Goal: Task Accomplishment & Management: Complete application form

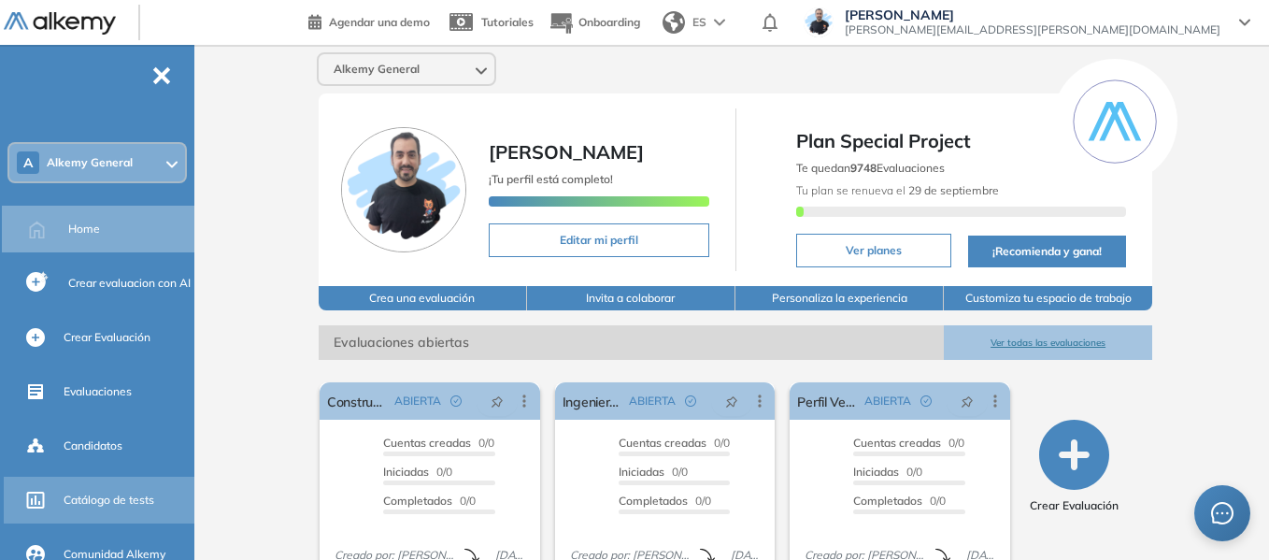
click at [130, 484] on div "Catálogo de tests" at bounding box center [127, 500] width 127 height 32
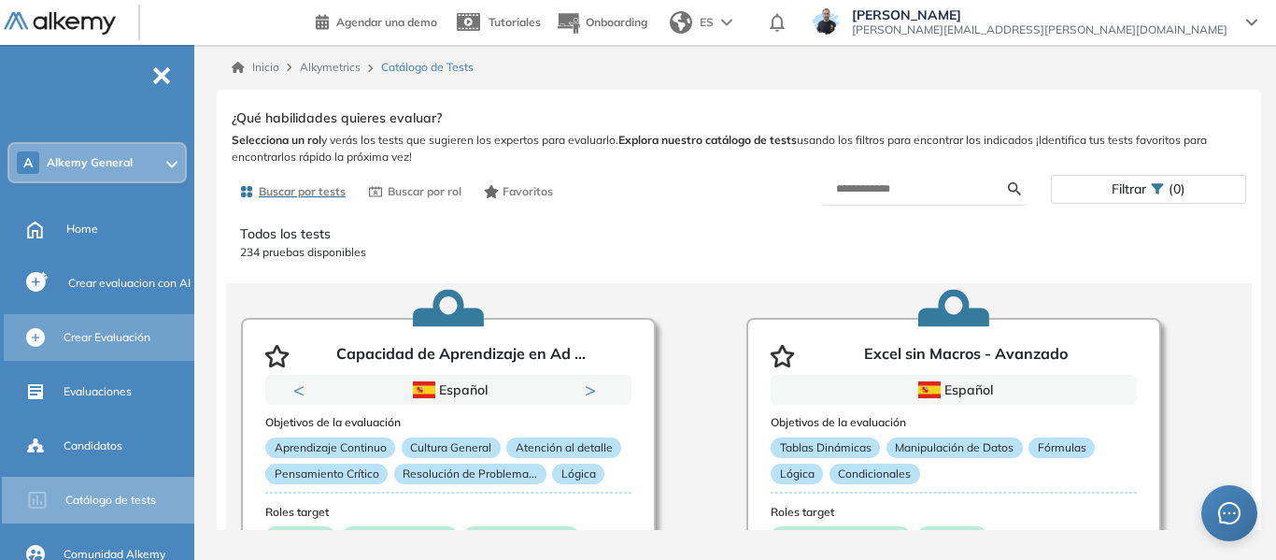
click at [115, 329] on span "Crear Evaluación" at bounding box center [107, 337] width 87 height 17
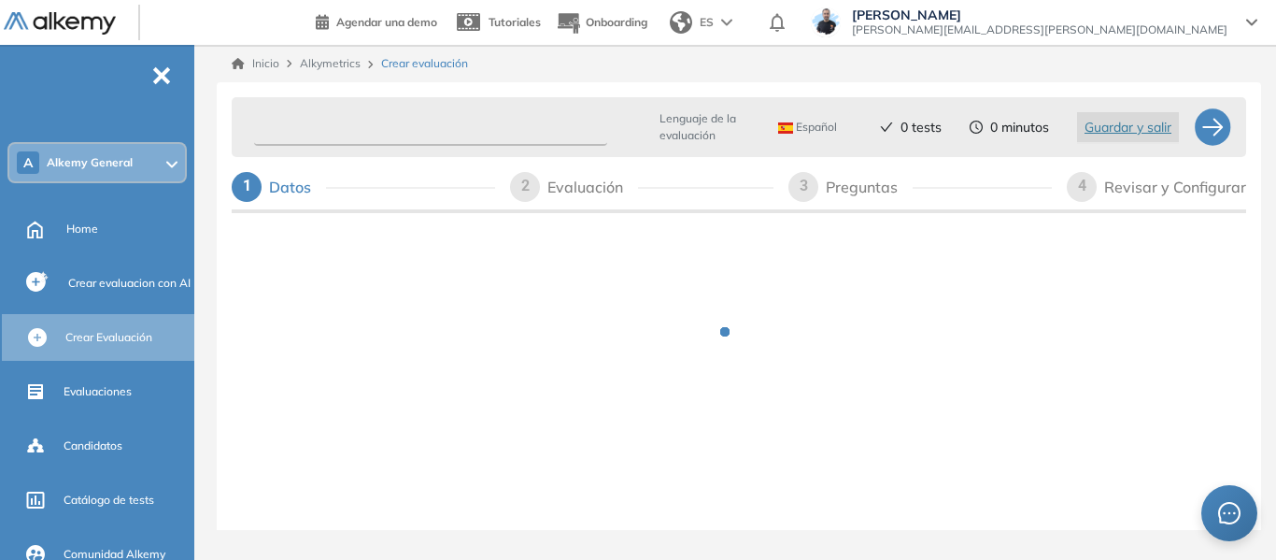
click at [433, 127] on input "text" at bounding box center [430, 127] width 353 height 36
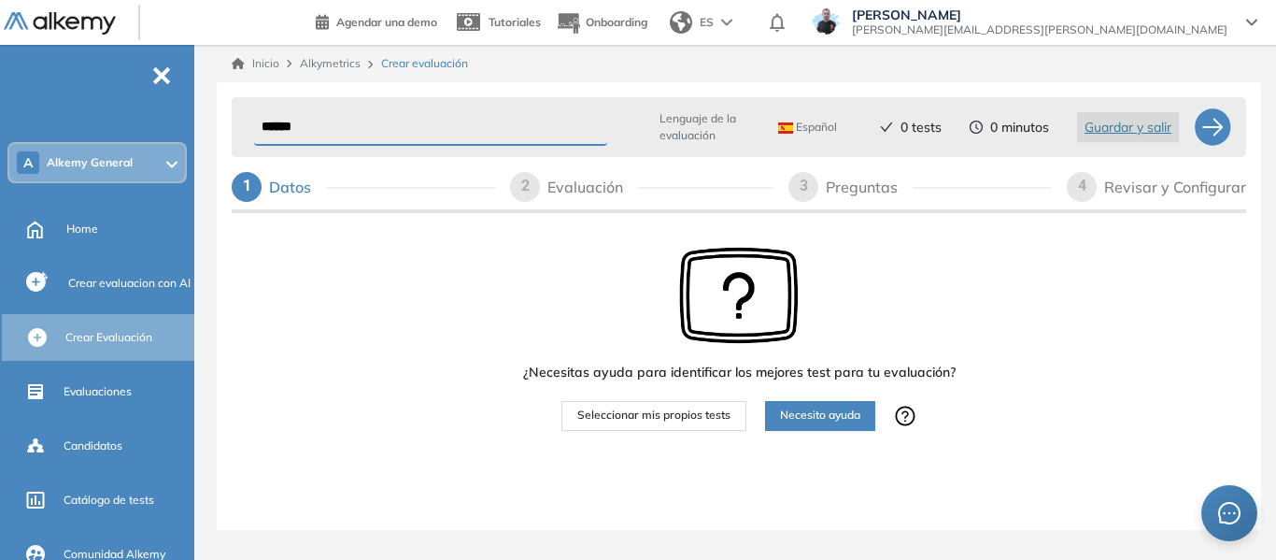
type input "******"
click at [698, 419] on span "Seleccionar mis propios tests" at bounding box center [653, 415] width 153 height 18
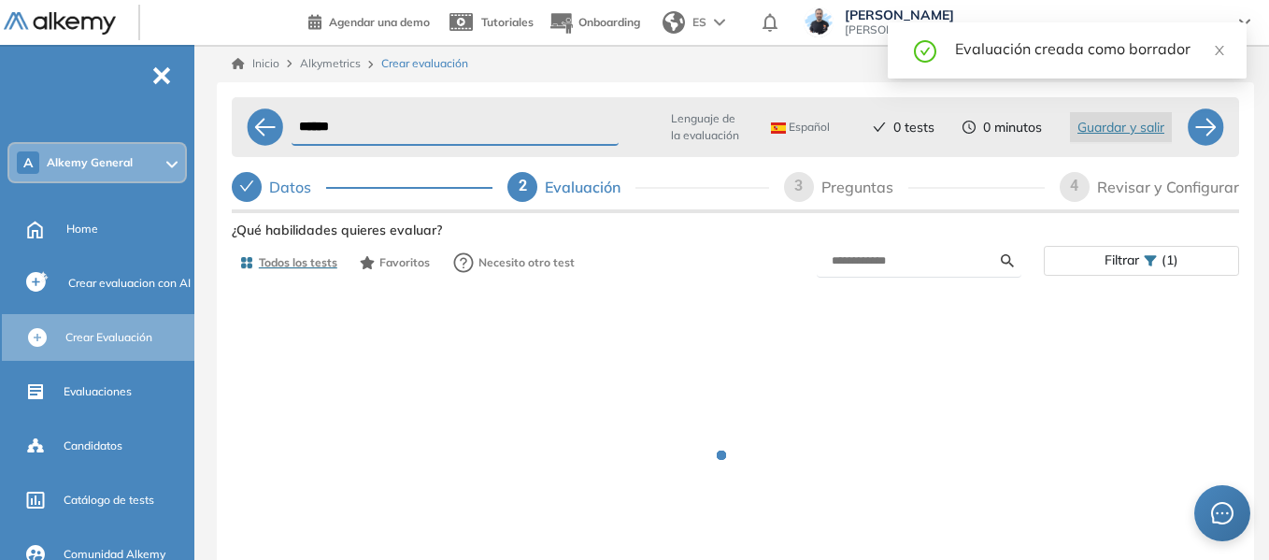
click at [858, 190] on div "Preguntas" at bounding box center [864, 187] width 87 height 30
select select "*****"
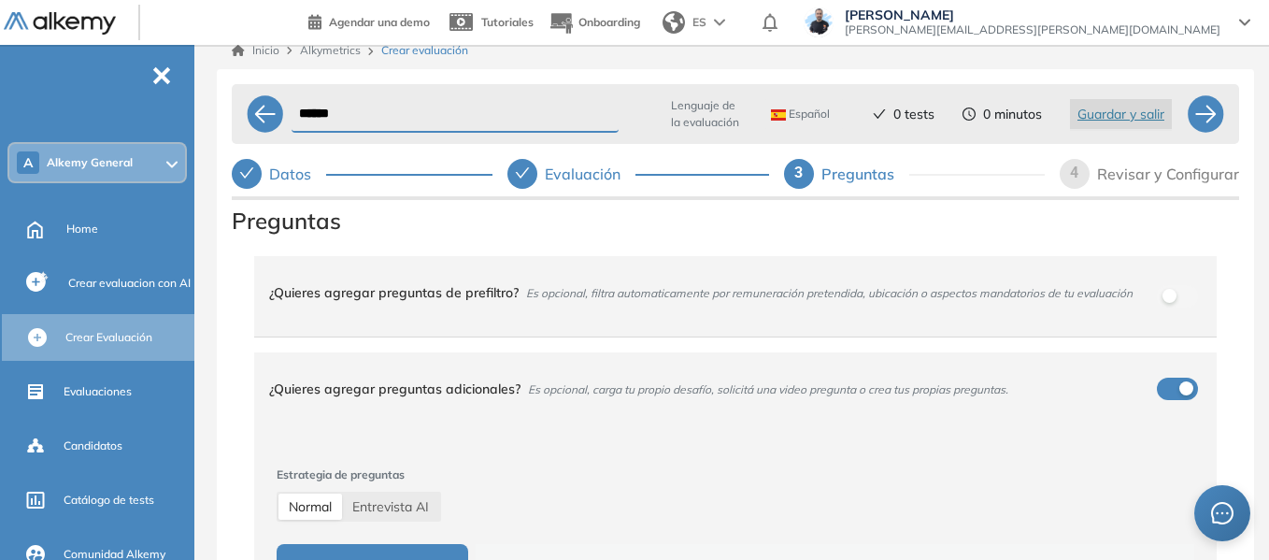
scroll to position [113, 0]
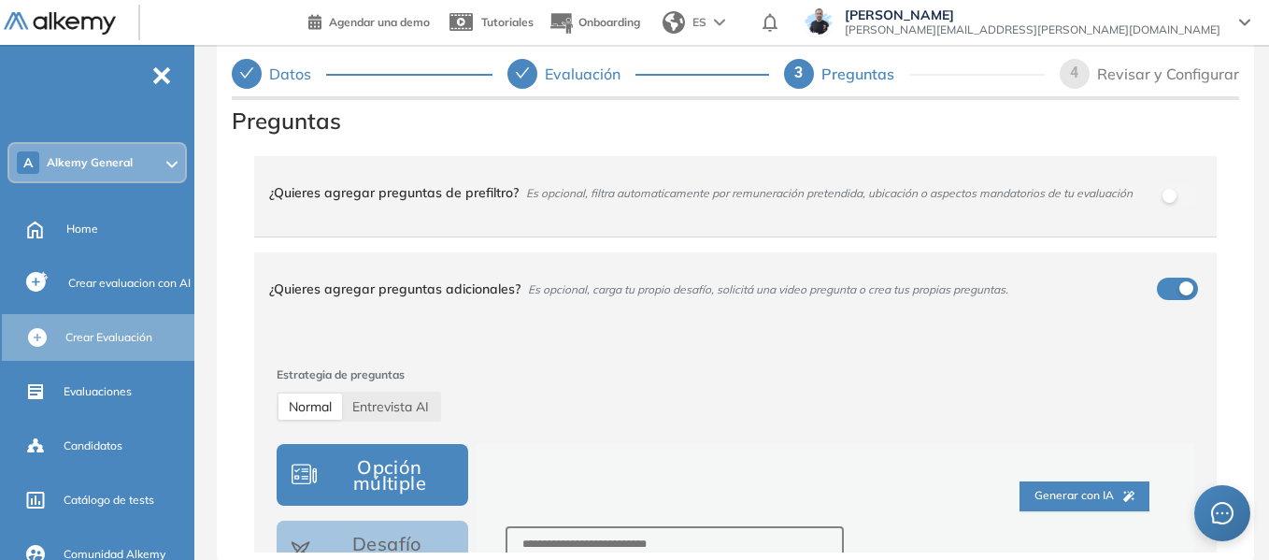
click at [219, 171] on div "****** Lenguaje de la evaluación Español Español Inglés Portugués 0 tests 0 min…" at bounding box center [735, 264] width 1037 height 590
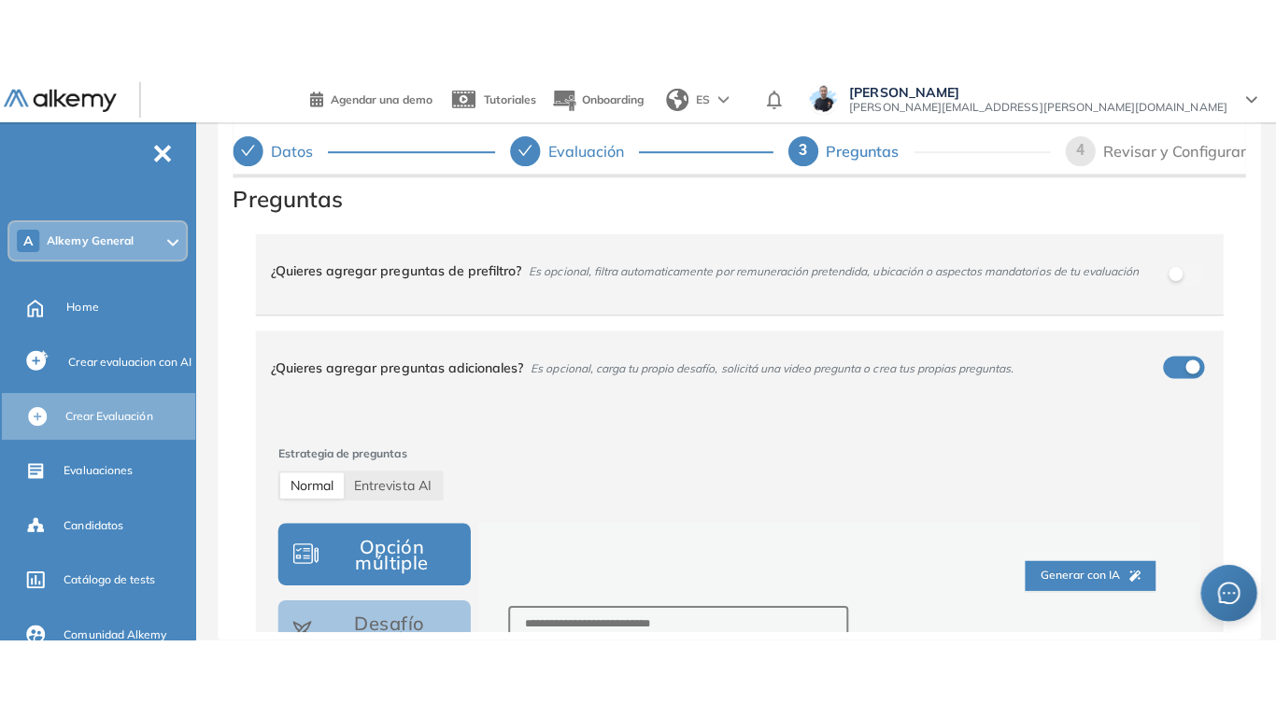
scroll to position [0, 0]
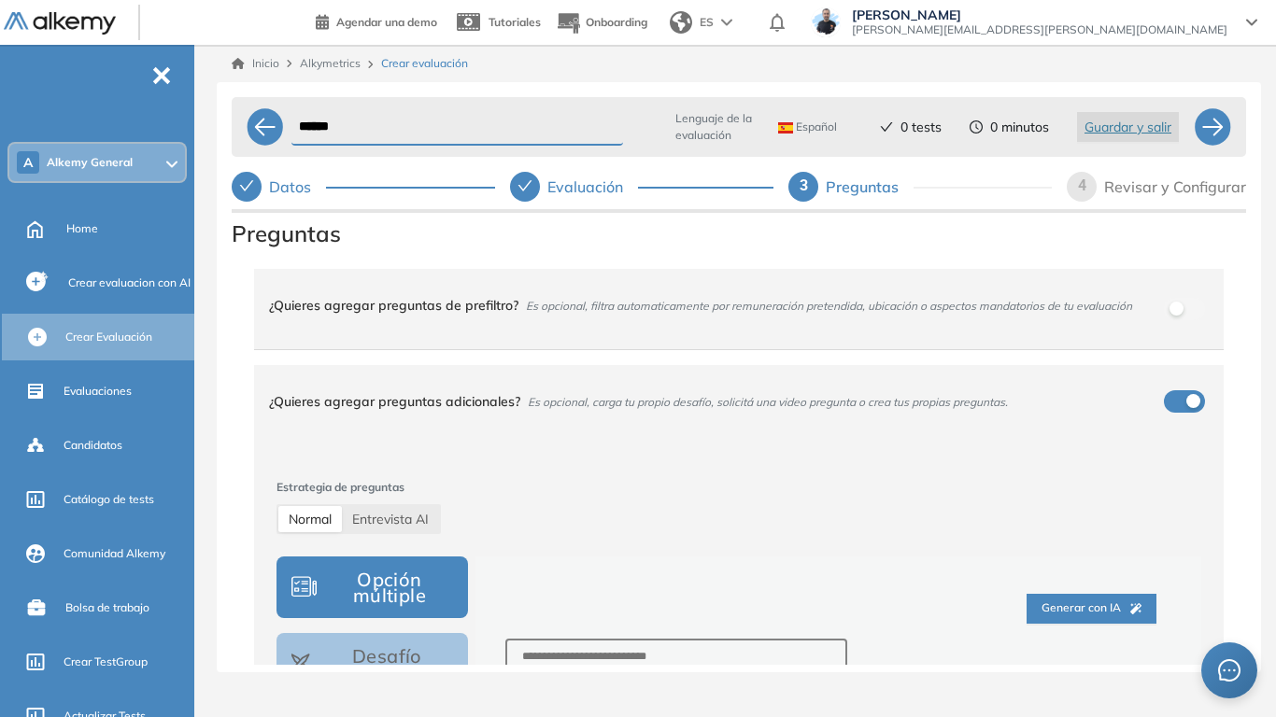
click at [226, 344] on div "****** Lenguaje de la evaluación Español Español Inglés Portugués 0 tests 0 min…" at bounding box center [739, 377] width 1044 height 590
click at [229, 361] on div "****** Lenguaje de la evaluación Español Español Inglés Portugués 0 tests 0 min…" at bounding box center [739, 377] width 1044 height 590
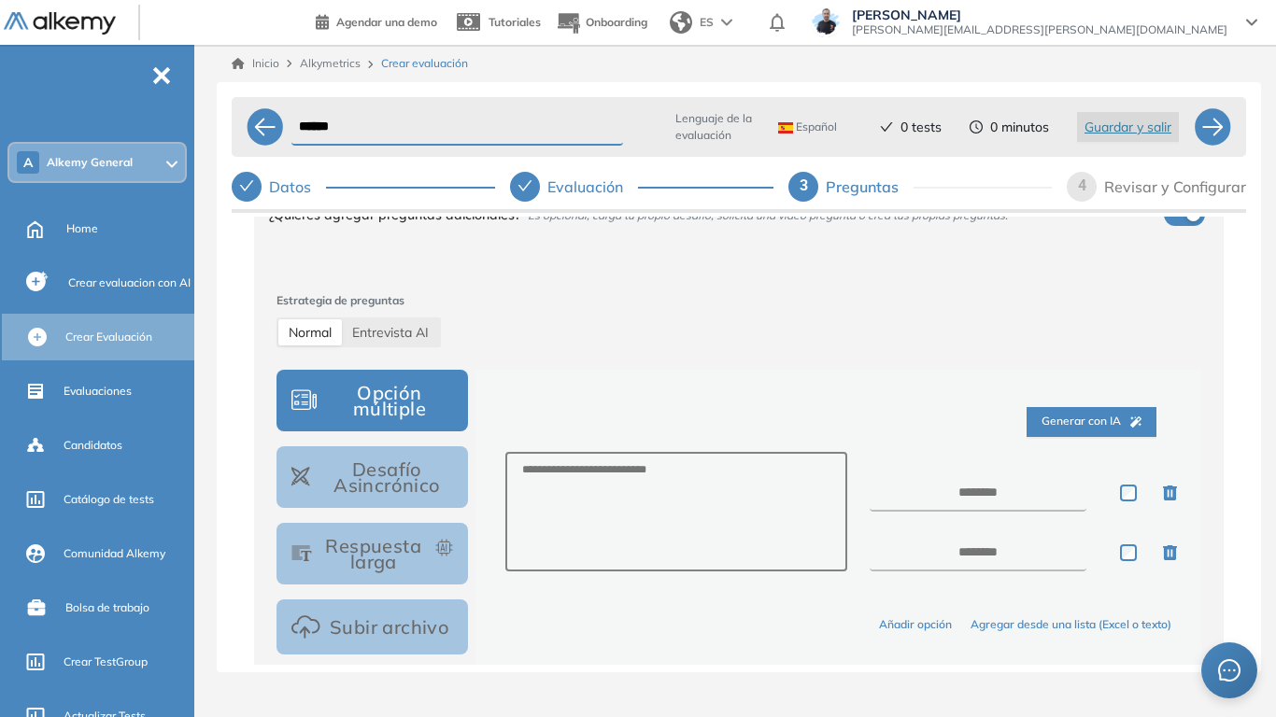
click at [376, 388] on button "Opción múltiple" at bounding box center [372, 401] width 191 height 62
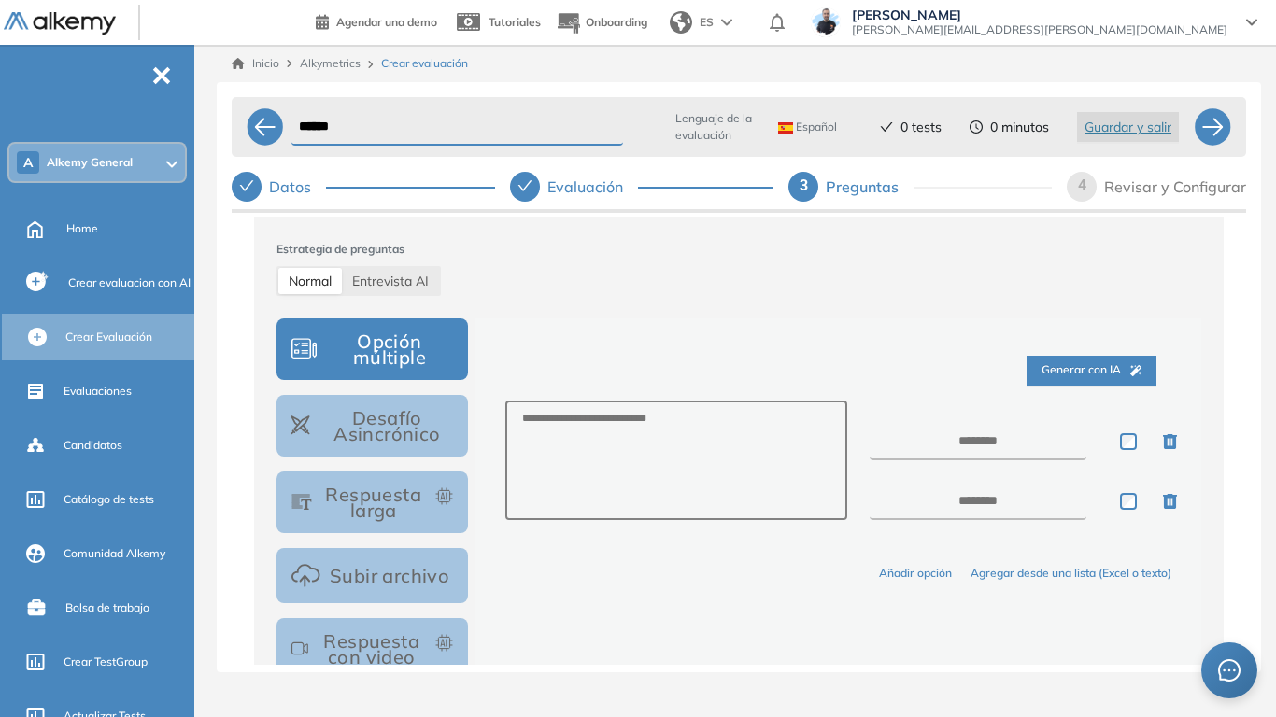
scroll to position [280, 0]
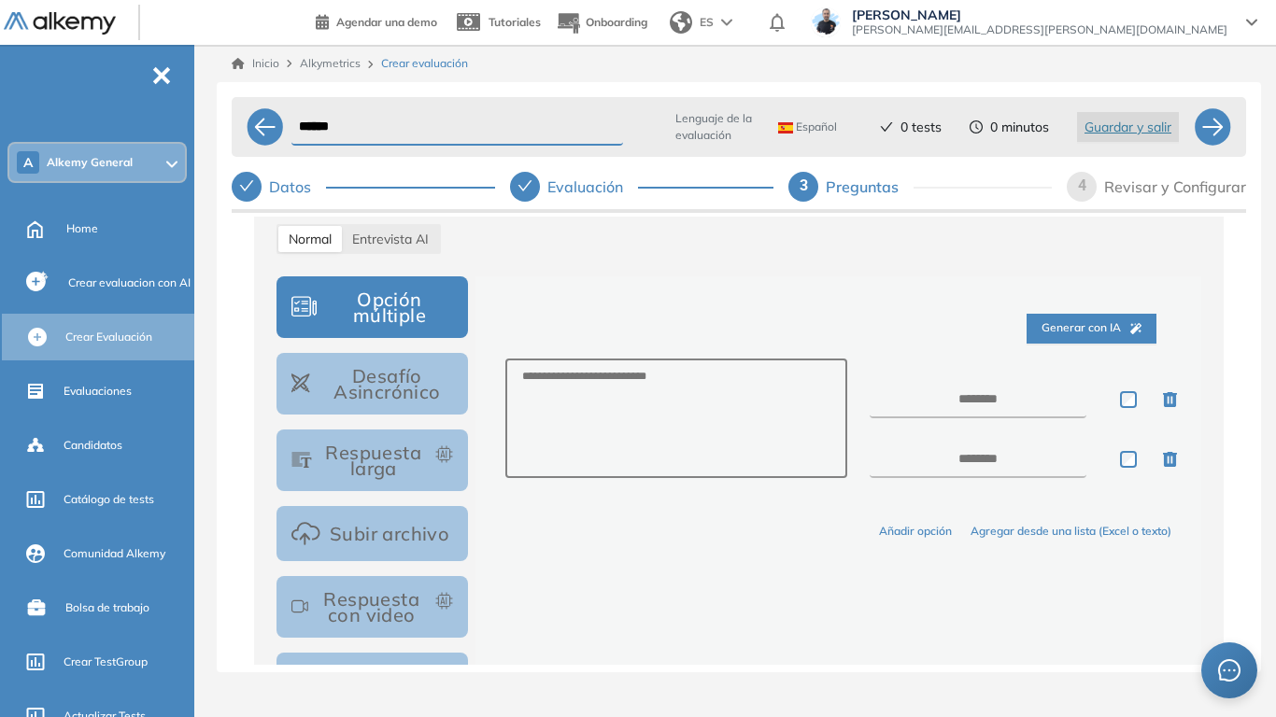
click at [419, 458] on button "Respuesta larga" at bounding box center [372, 461] width 191 height 62
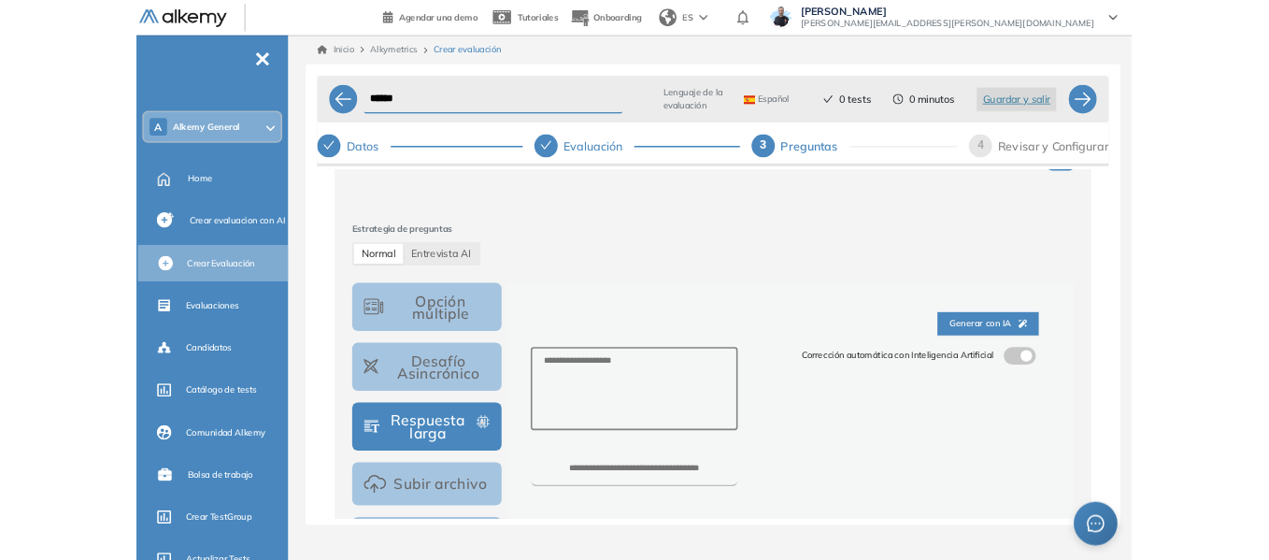
scroll to position [187, 0]
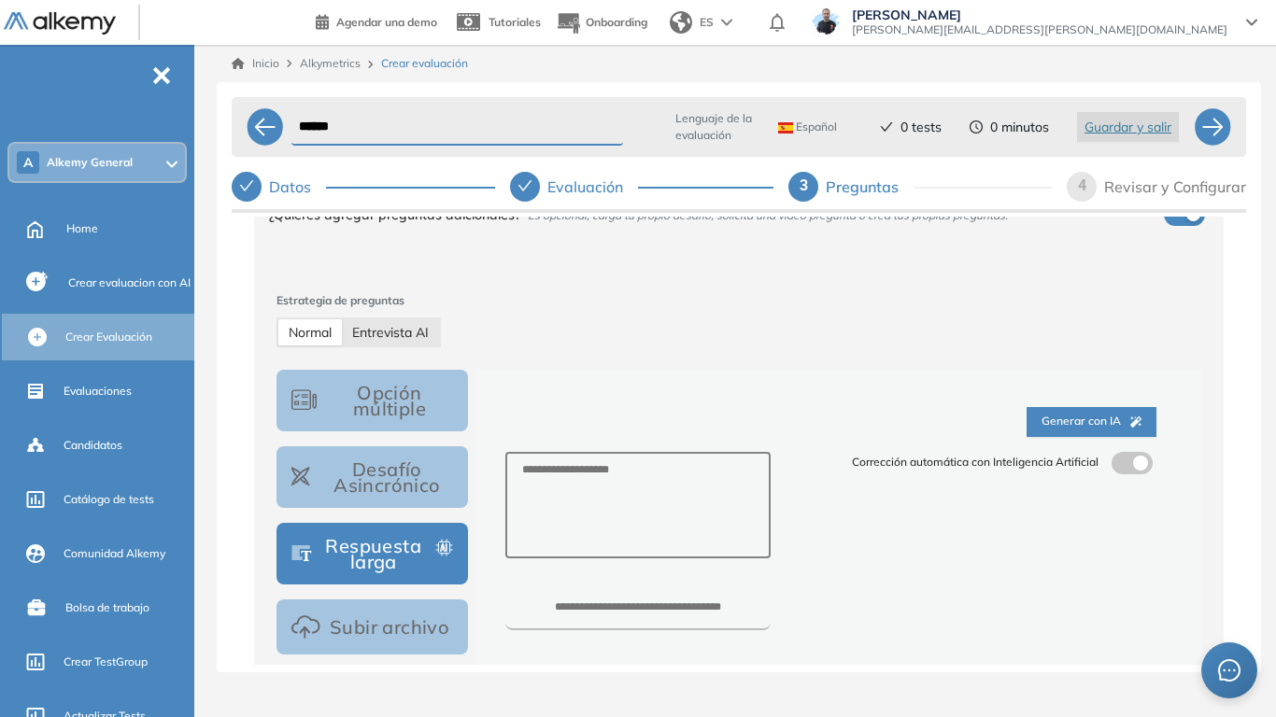
click at [407, 326] on span "Entrevista AI" at bounding box center [390, 332] width 77 height 17
select select "***"
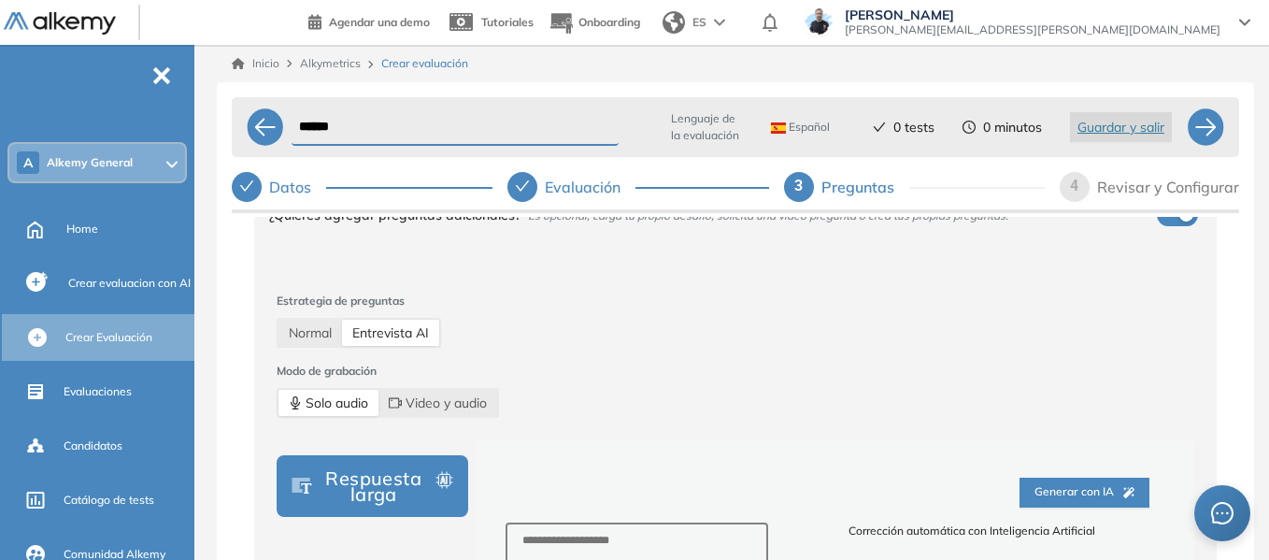
drag, startPoint x: 79, startPoint y: 236, endPoint x: 322, endPoint y: 21, distance: 324.9
click at [79, 236] on span "Home" at bounding box center [82, 228] width 32 height 17
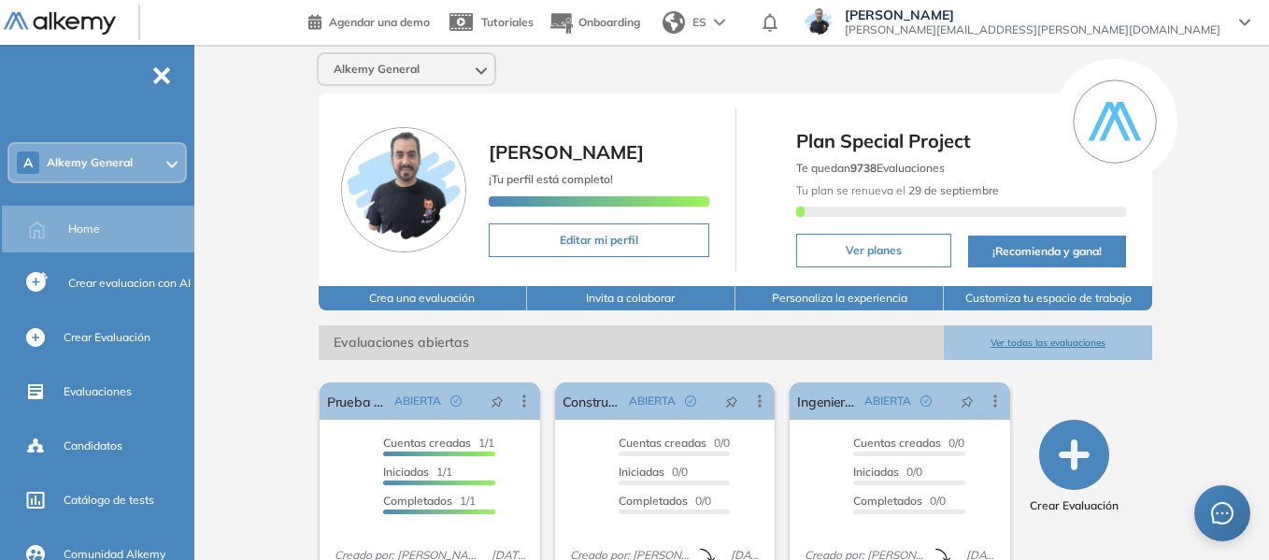
click at [153, 162] on div "A Alkemy General" at bounding box center [97, 162] width 176 height 37
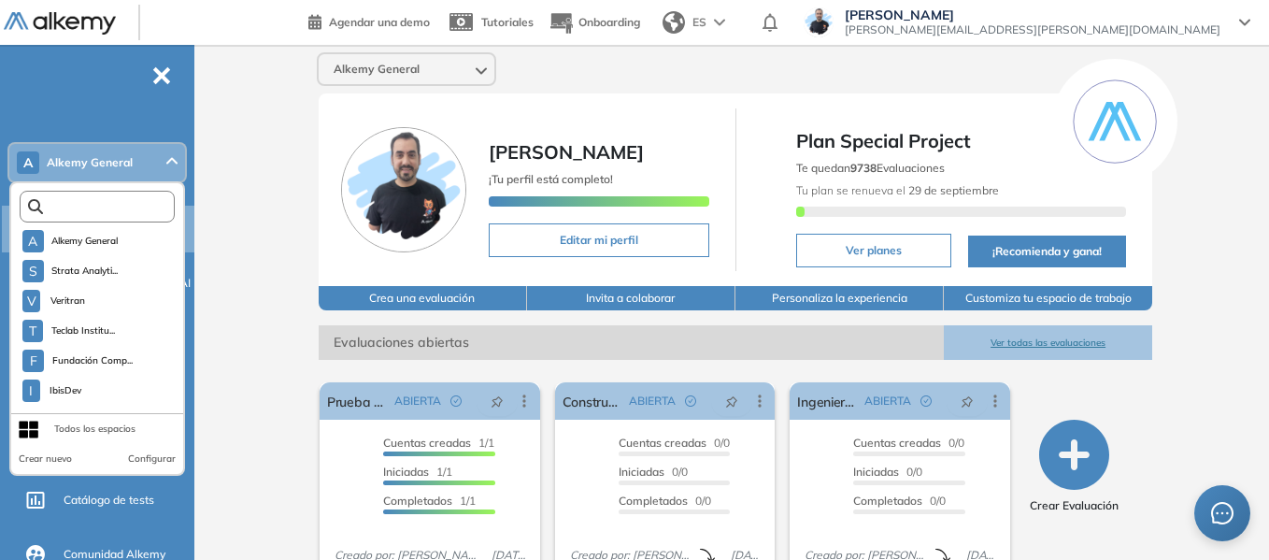
click at [135, 207] on input "text" at bounding box center [101, 207] width 117 height 14
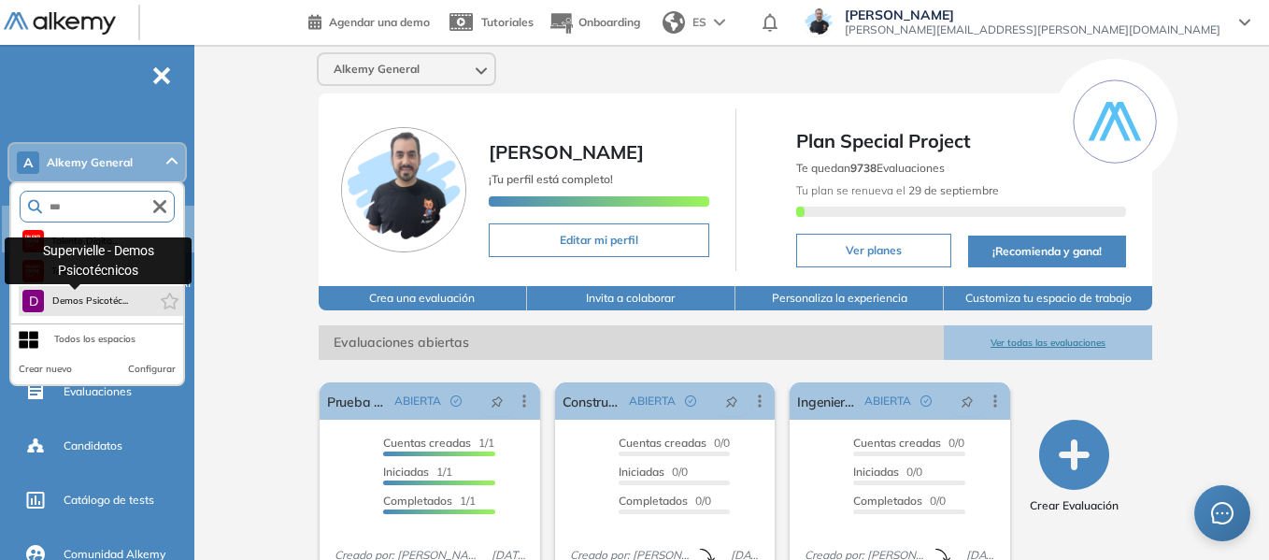
type input "***"
click at [122, 293] on span "Demos Psicotéc..." at bounding box center [89, 300] width 77 height 15
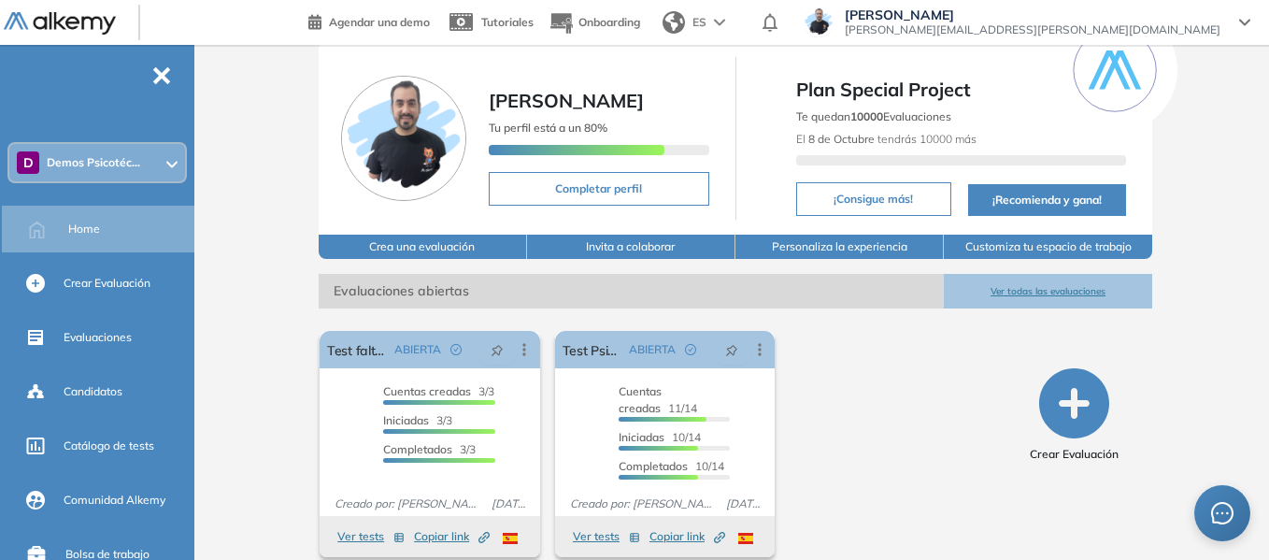
scroll to position [71, 0]
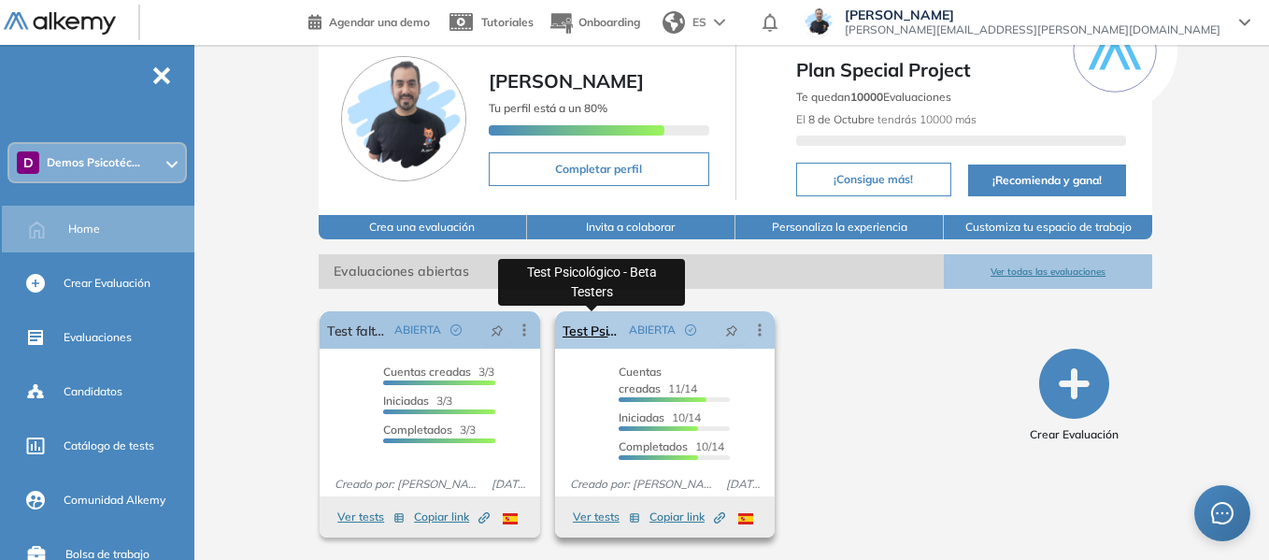
click at [595, 332] on link "Test Psicológico - Beta Testers" at bounding box center [592, 329] width 60 height 37
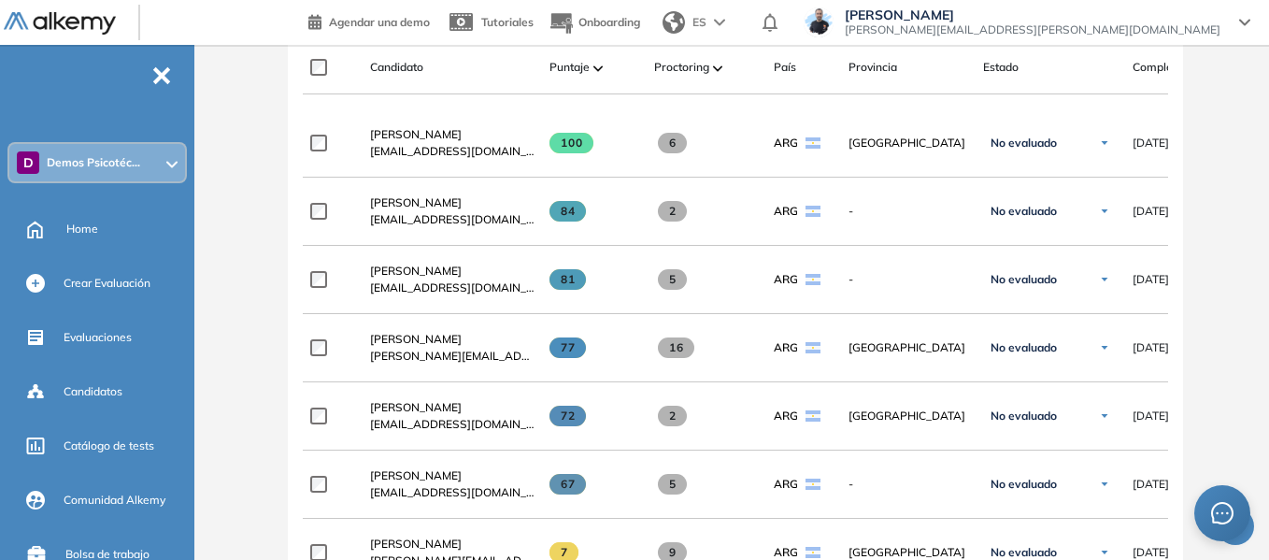
scroll to position [608, 0]
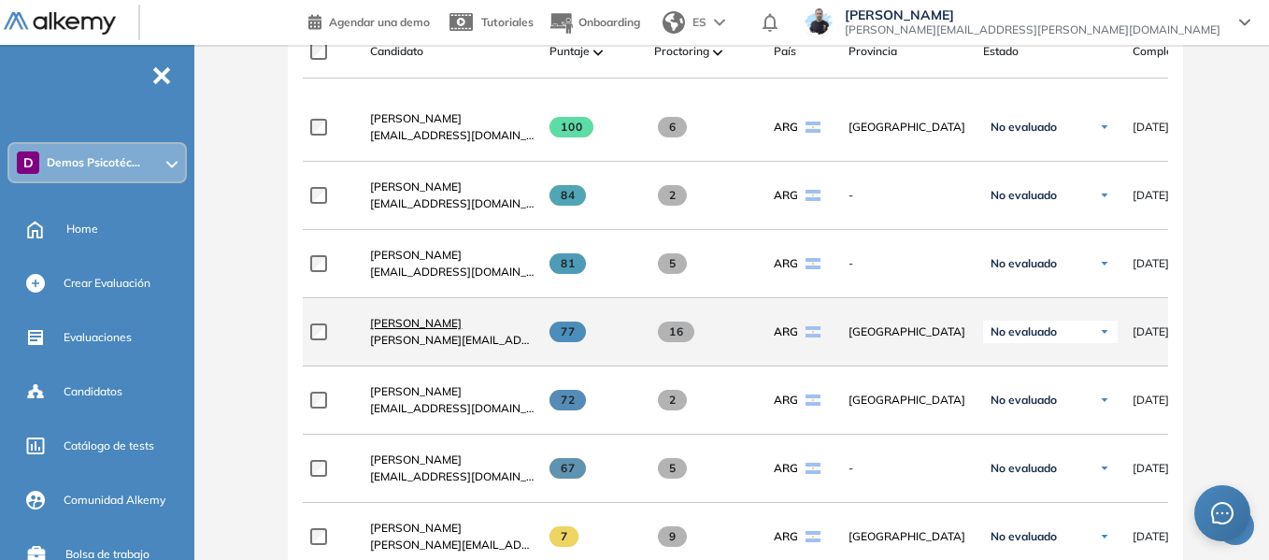
click at [442, 330] on span "[PERSON_NAME]" at bounding box center [416, 323] width 92 height 14
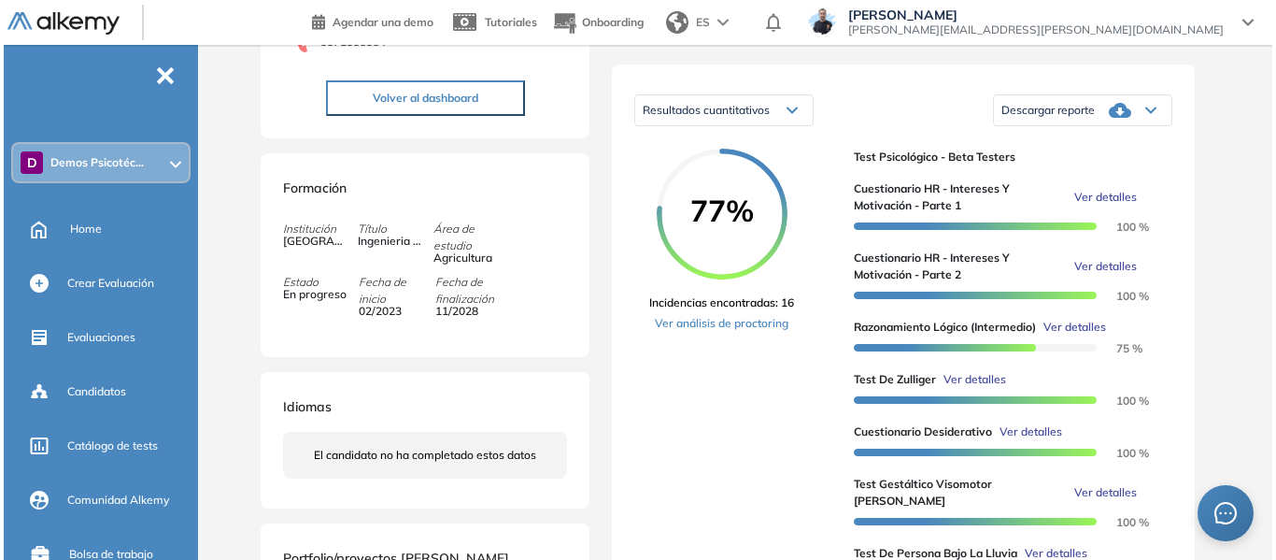
scroll to position [467, 0]
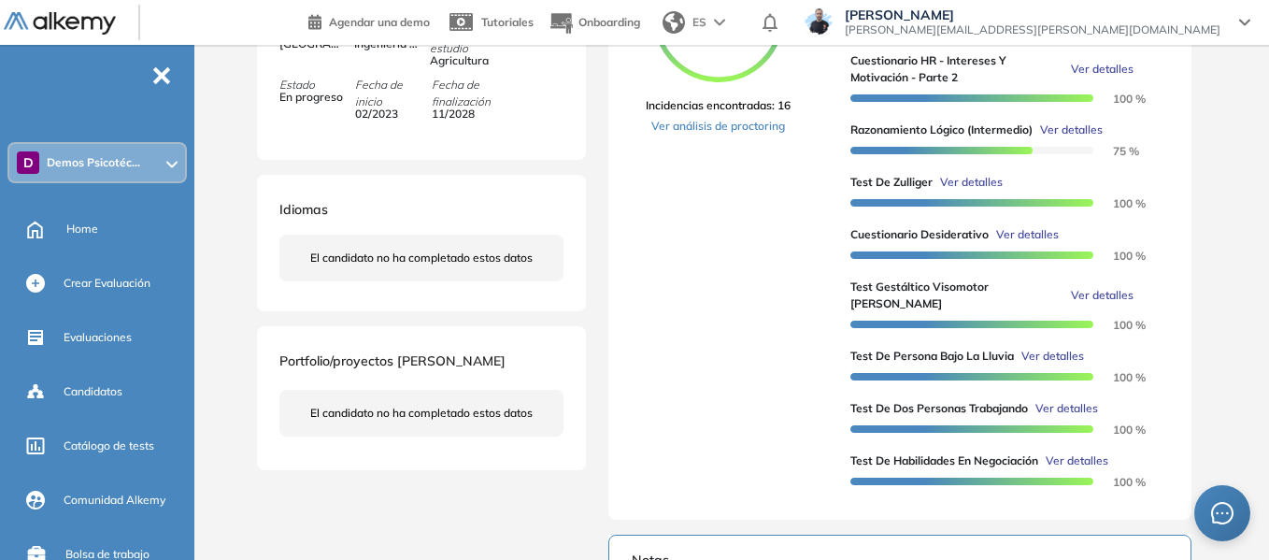
click at [976, 191] on span "Ver detalles" at bounding box center [971, 182] width 63 height 17
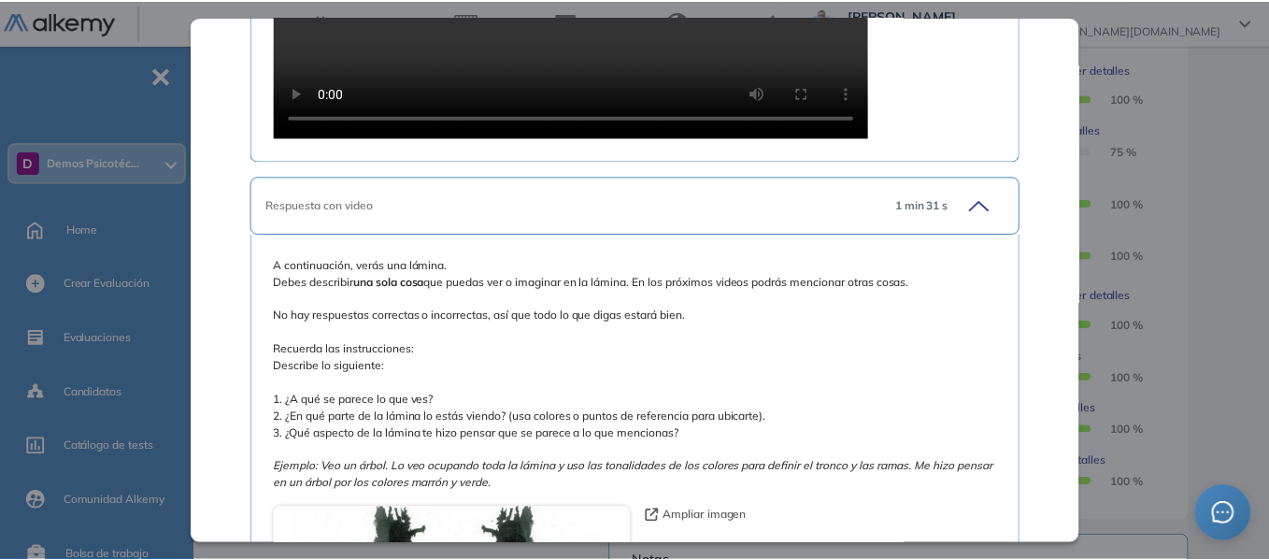
scroll to position [2989, 0]
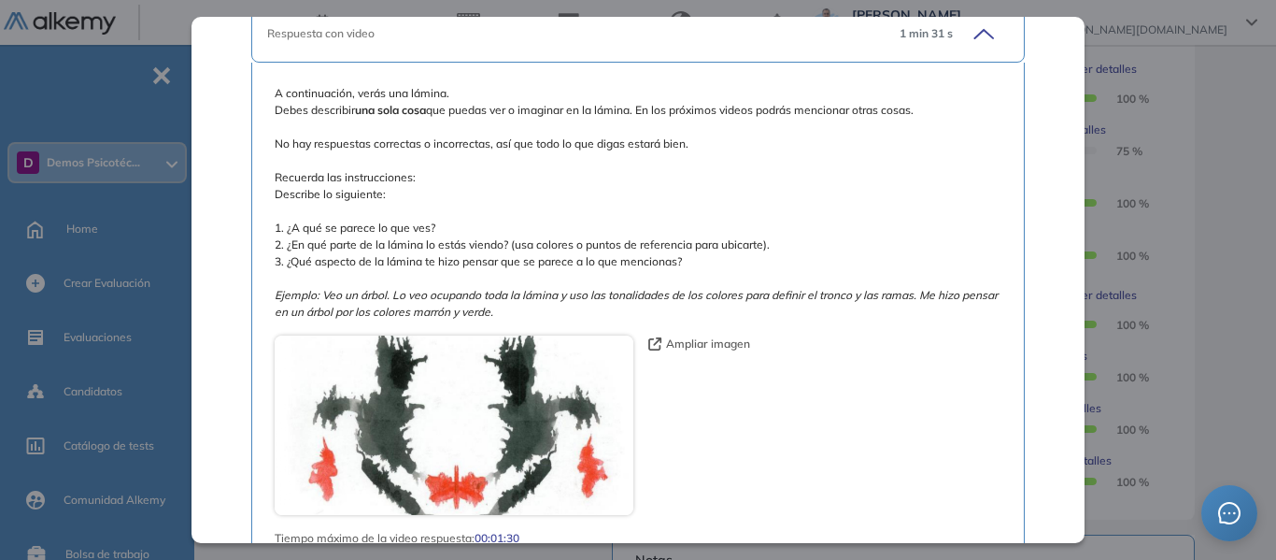
click at [1260, 149] on div "Inicio Alkymetrics Evaluaciones Dashboard Candidato Test [PERSON_NAME] Recursos…" at bounding box center [739, 296] width 1074 height 1436
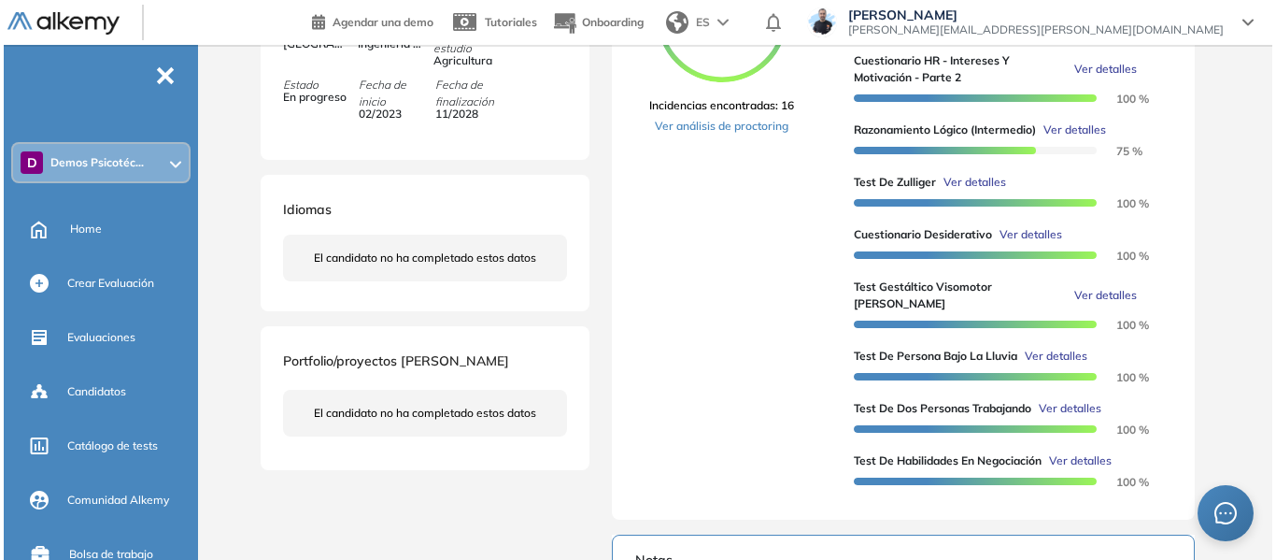
scroll to position [2166, 0]
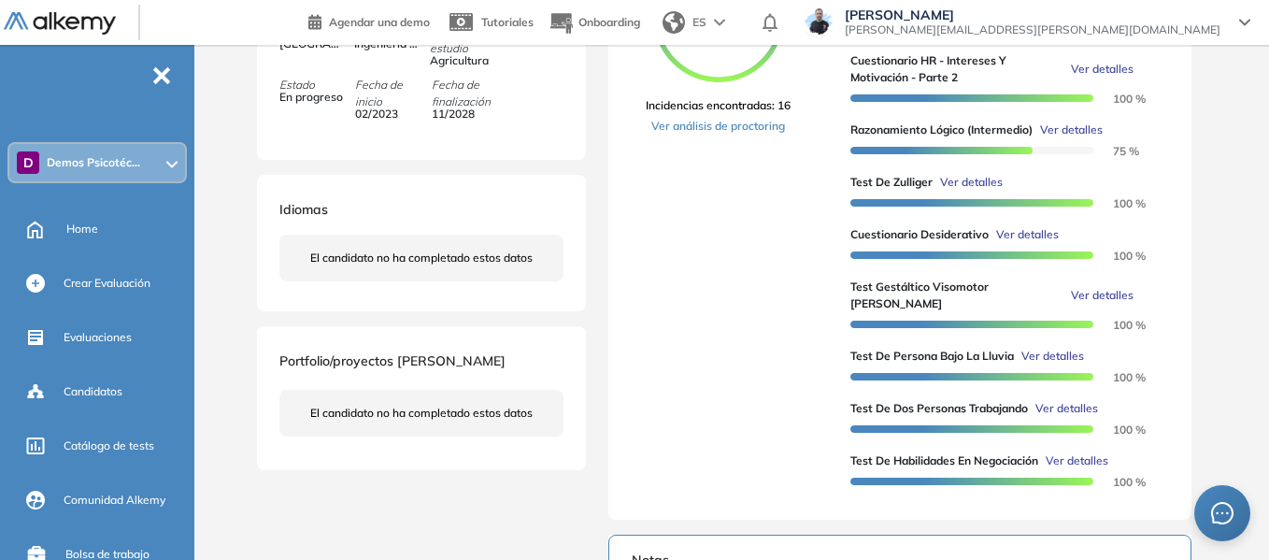
click at [1056, 360] on span "Ver detalles" at bounding box center [1052, 355] width 63 height 17
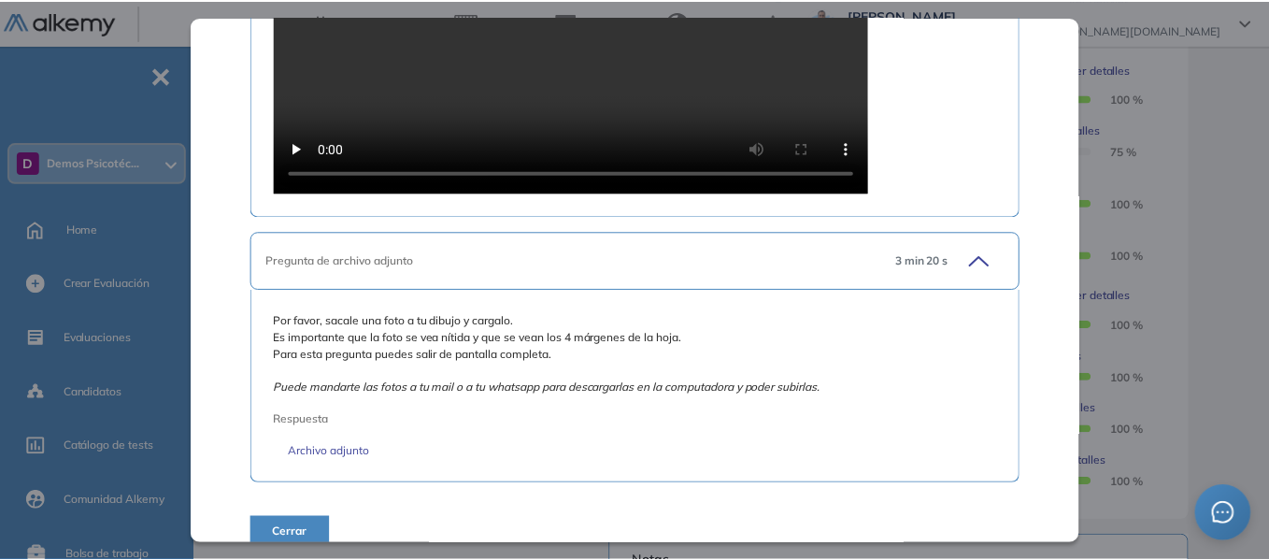
scroll to position [1511, 0]
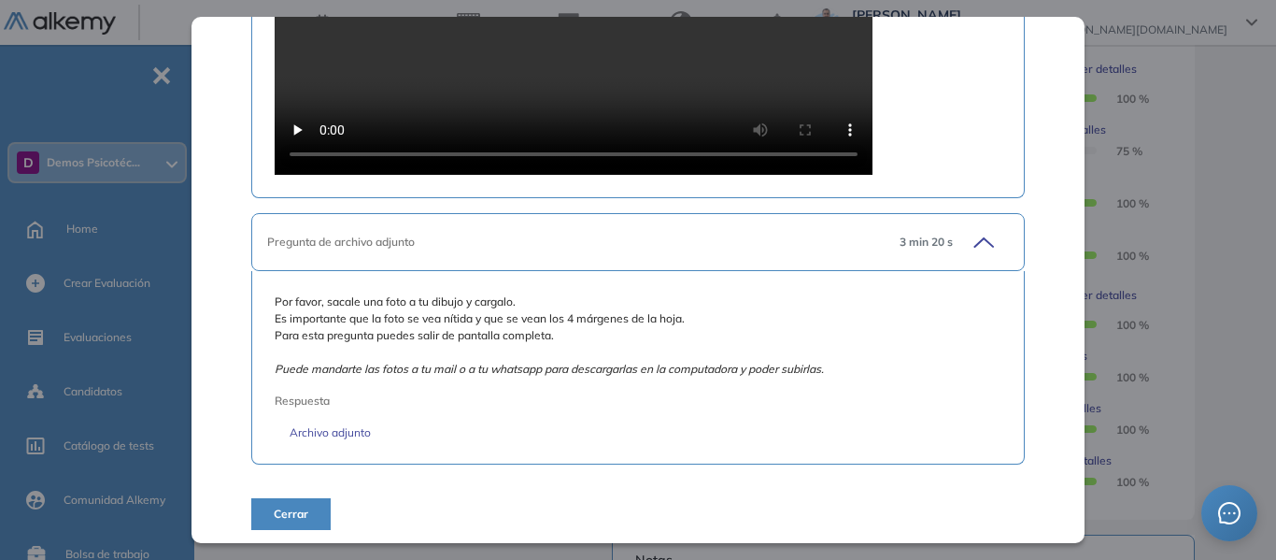
click at [1221, 165] on div "Test de Persona Bajo la Lluvia Recursos Humanos y Capacitación Intermedio Idiom…" at bounding box center [739, 292] width 972 height 1354
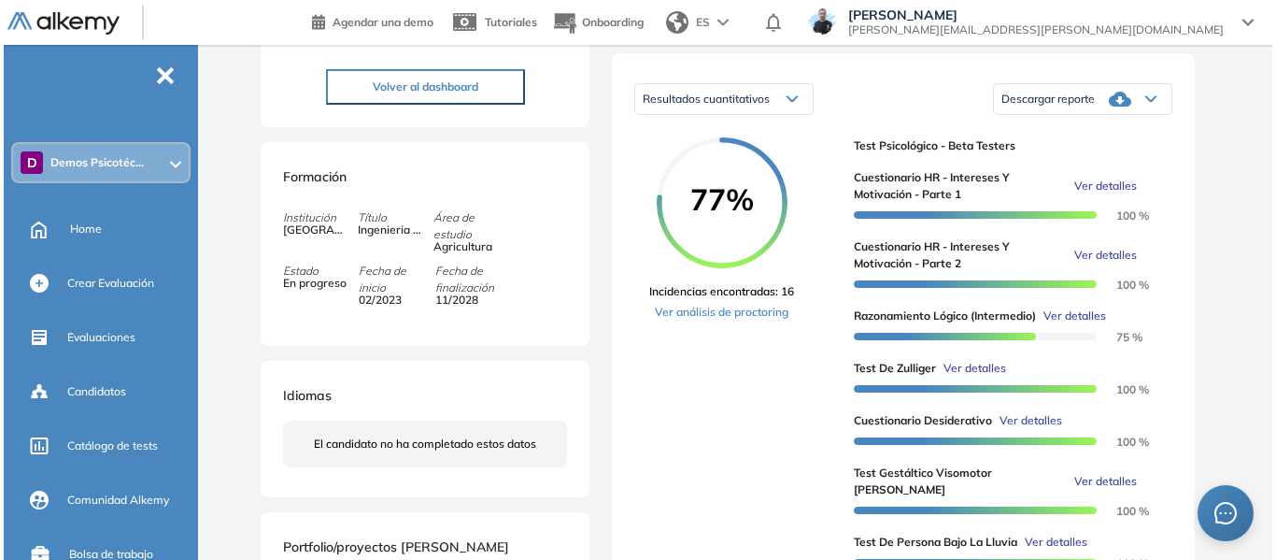
scroll to position [280, 0]
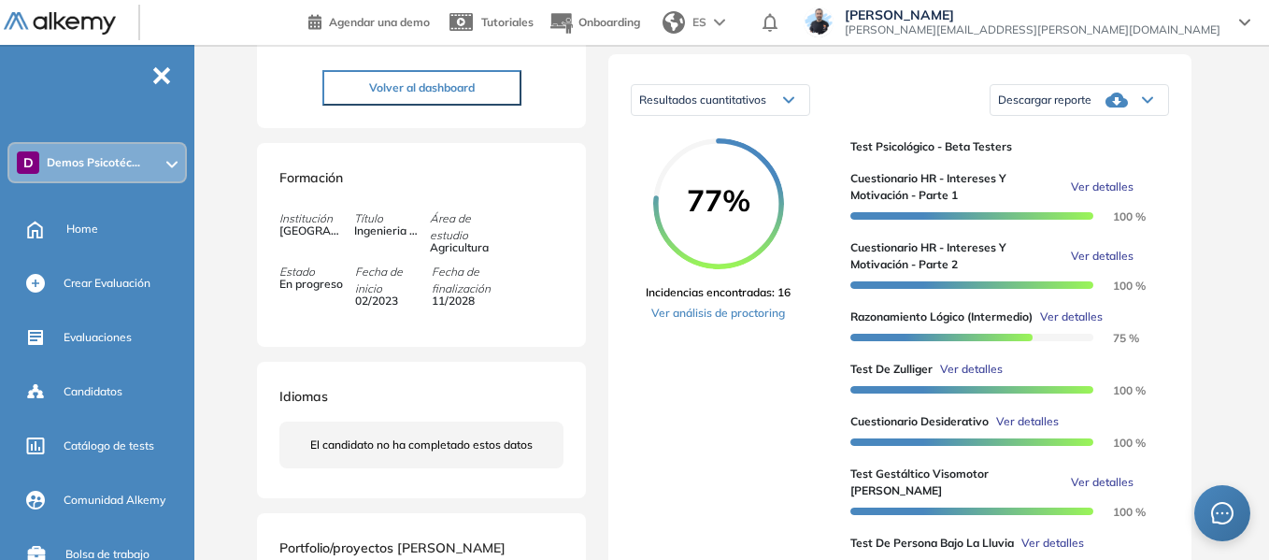
click at [1098, 195] on span "Ver detalles" at bounding box center [1102, 186] width 63 height 17
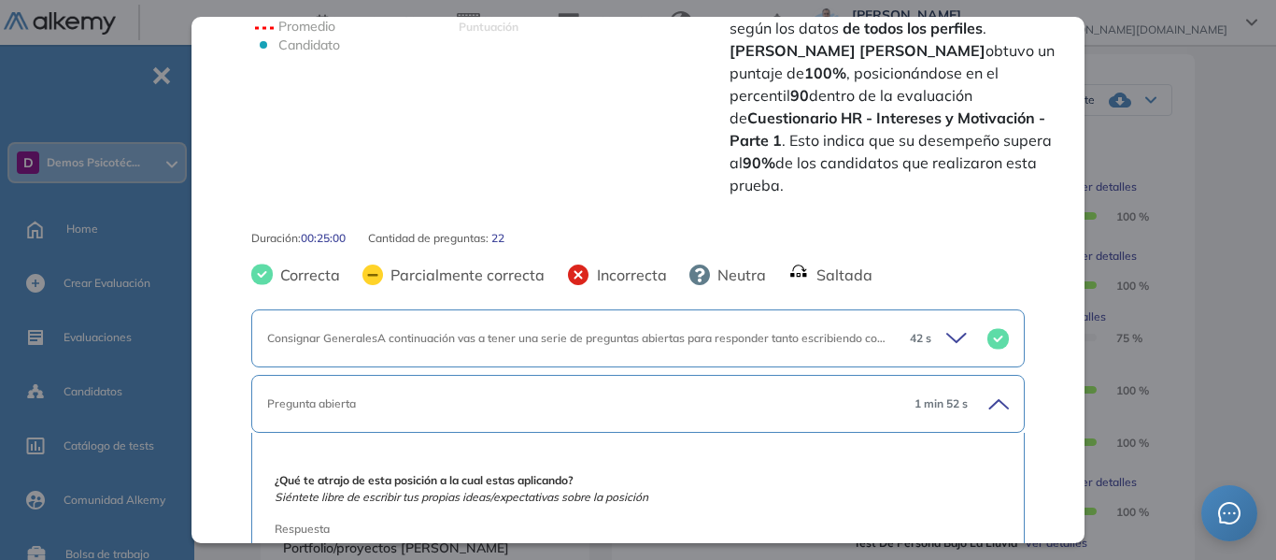
scroll to position [747, 0]
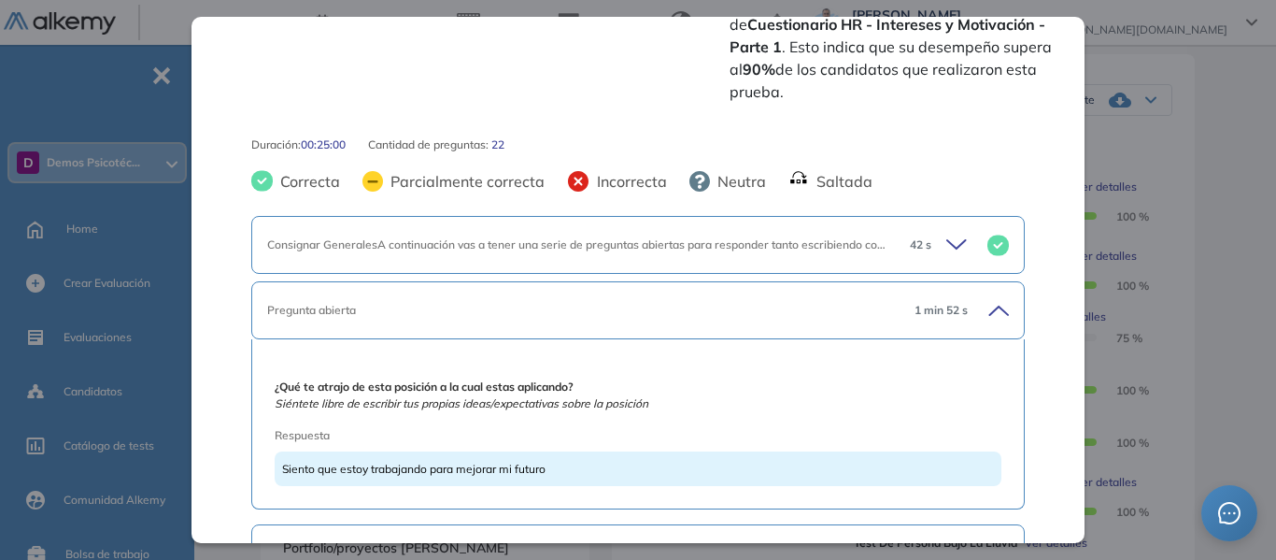
click at [951, 240] on icon at bounding box center [956, 244] width 19 height 8
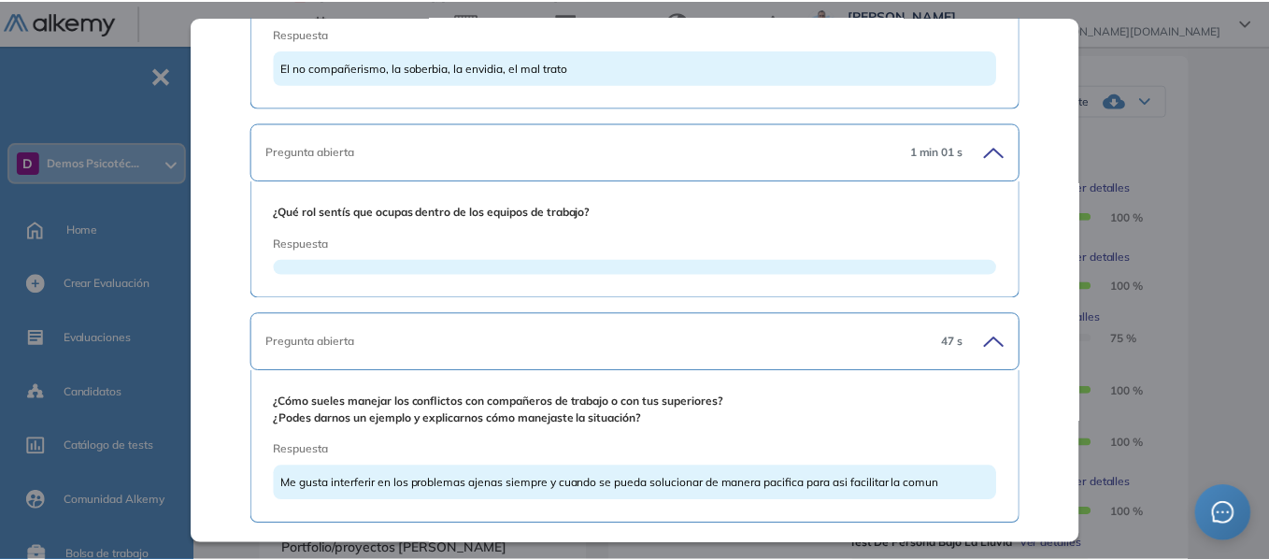
scroll to position [7498, 0]
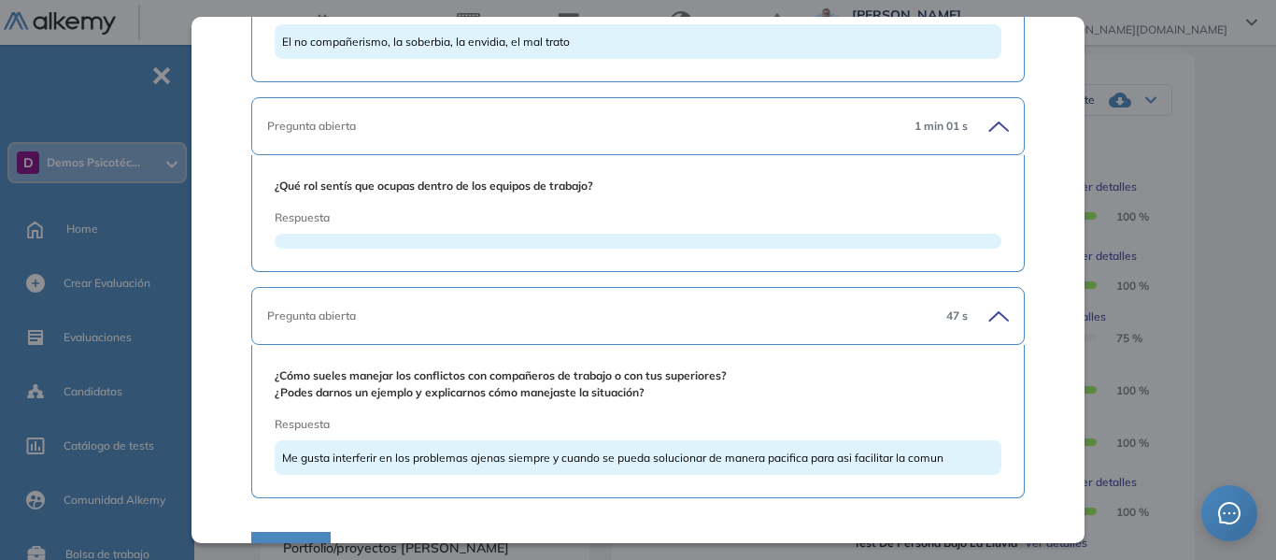
click at [1185, 146] on div "Cuestionario HR - Intereses y Motivación - Parte 1 Recursos Humanos y Capacitac…" at bounding box center [739, 479] width 972 height 1354
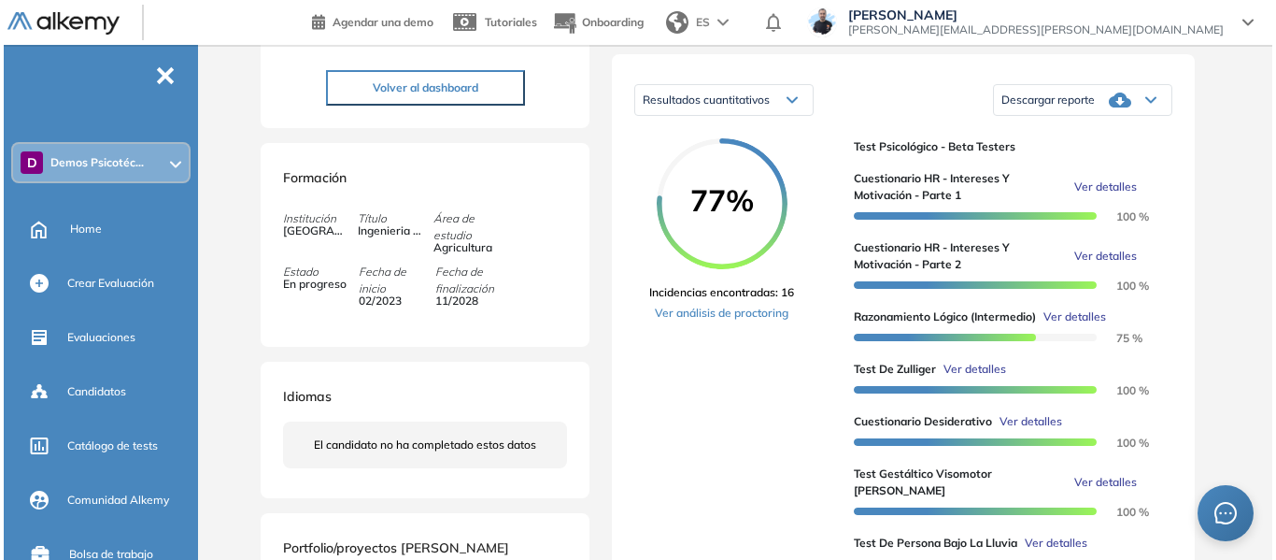
scroll to position [374, 0]
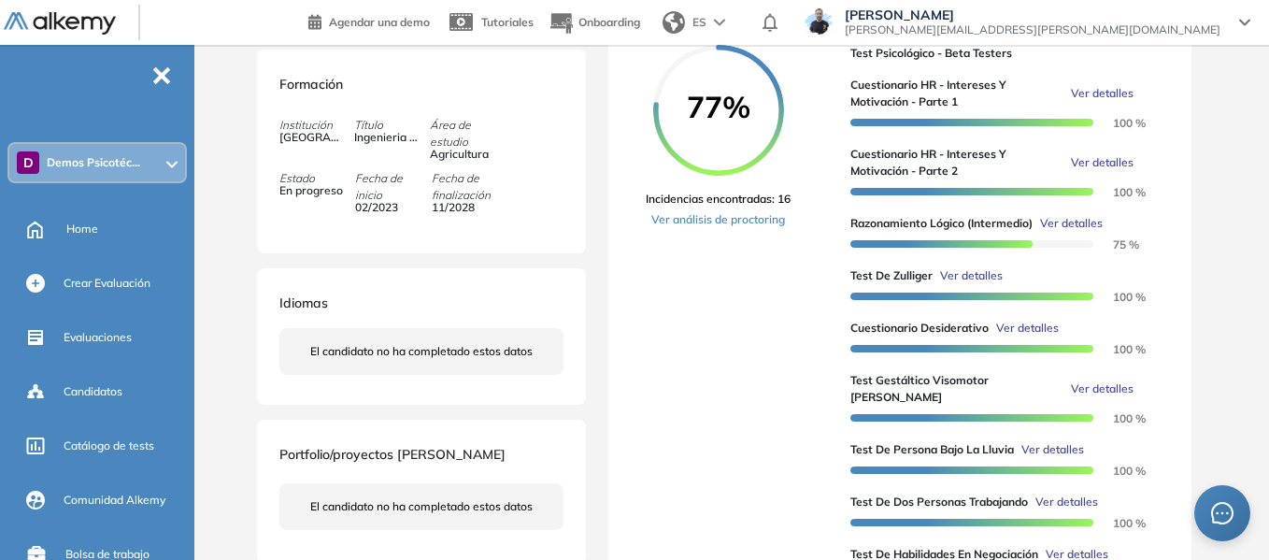
click at [1101, 171] on span "Ver detalles" at bounding box center [1102, 162] width 63 height 17
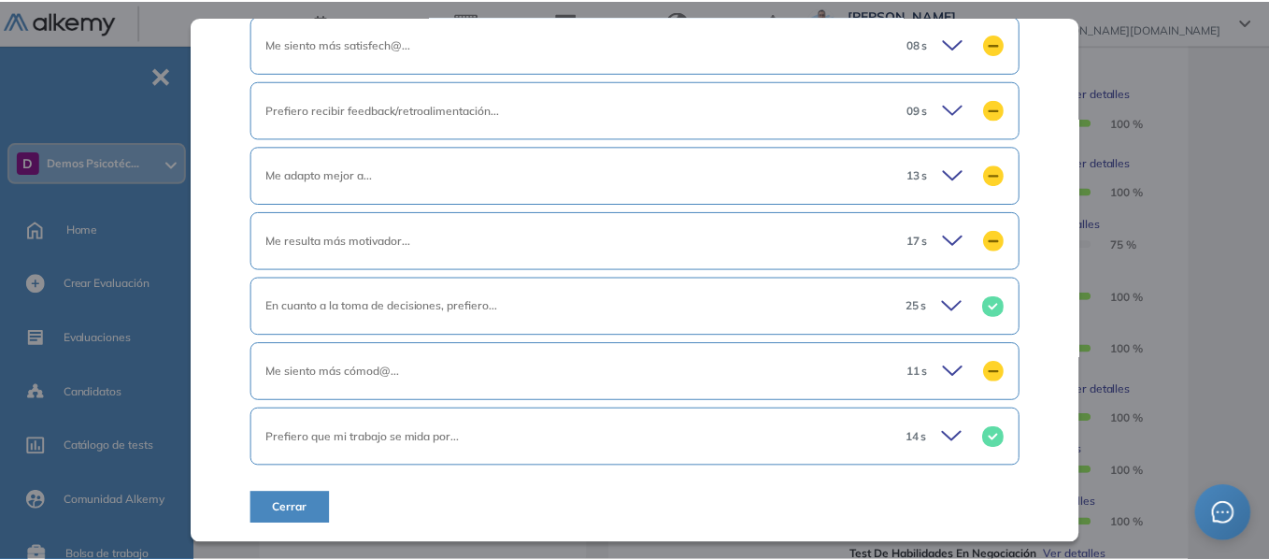
scroll to position [1548, 0]
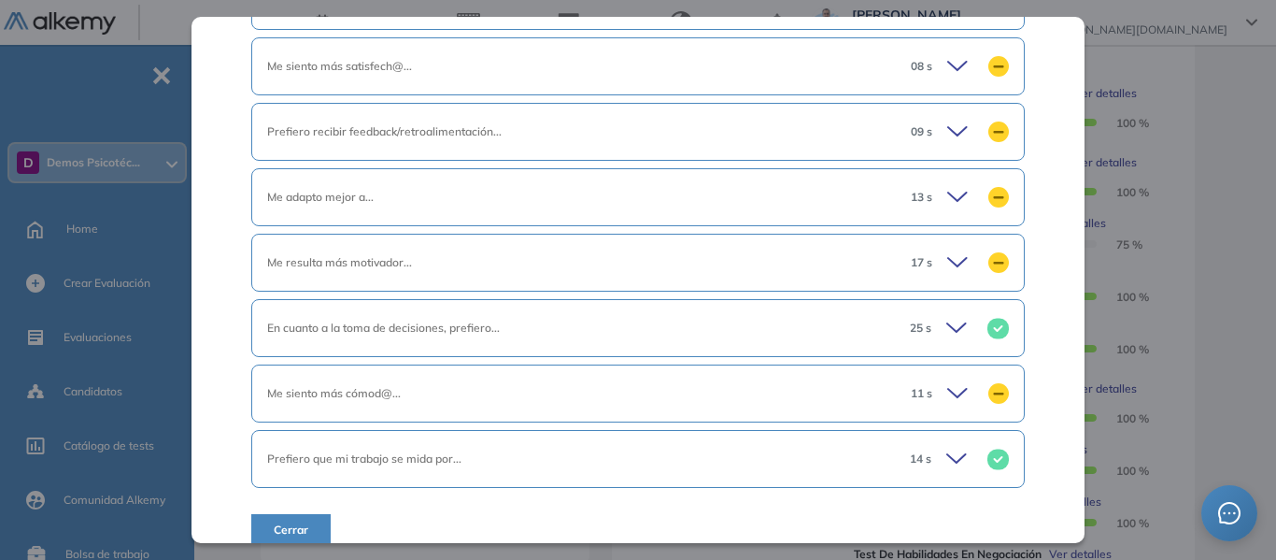
click at [1192, 192] on div "Cuestionario HR - Intereses y Motivación - Parte 2 Recursos Humanos y Capacitac…" at bounding box center [739, 386] width 972 height 1354
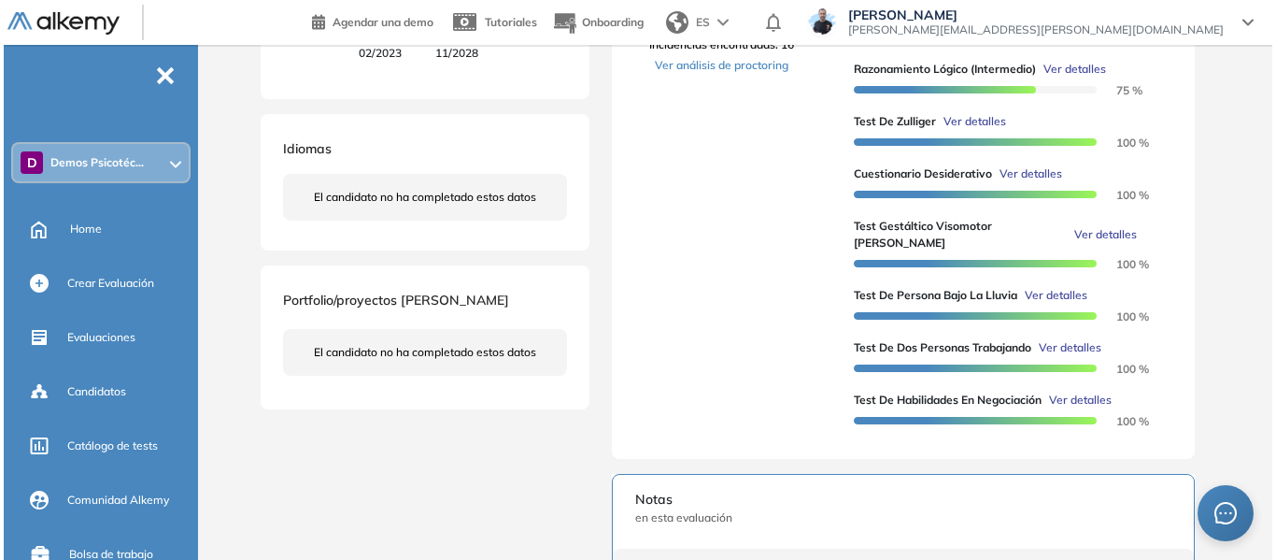
scroll to position [560, 0]
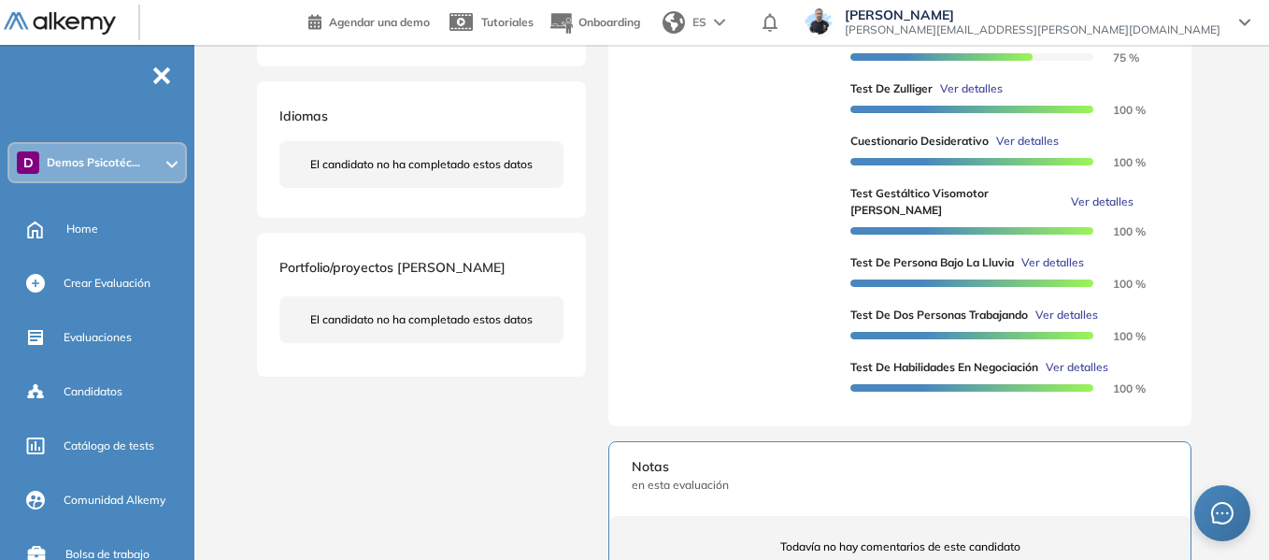
click at [1087, 364] on span "Ver detalles" at bounding box center [1076, 367] width 63 height 17
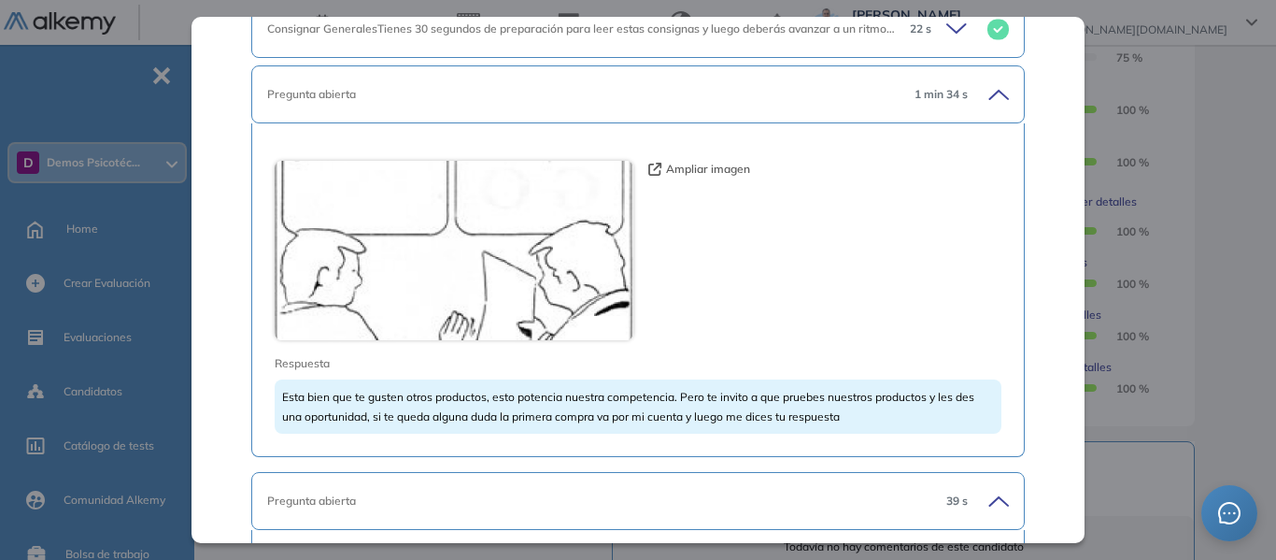
scroll to position [1082, 0]
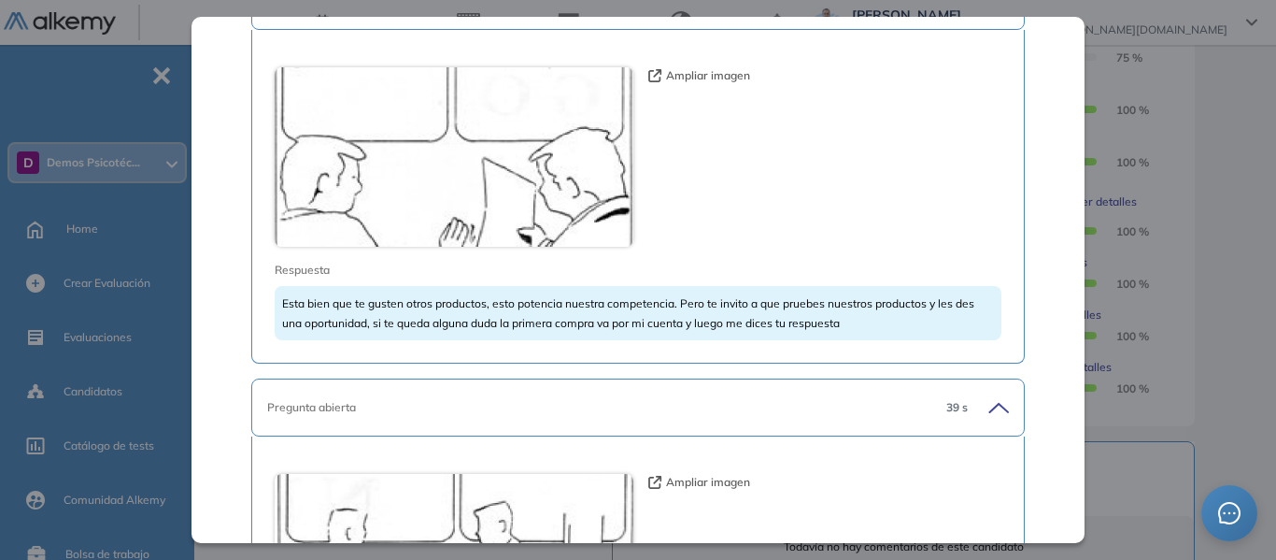
click at [730, 74] on button "Ampliar imagen" at bounding box center [699, 75] width 102 height 17
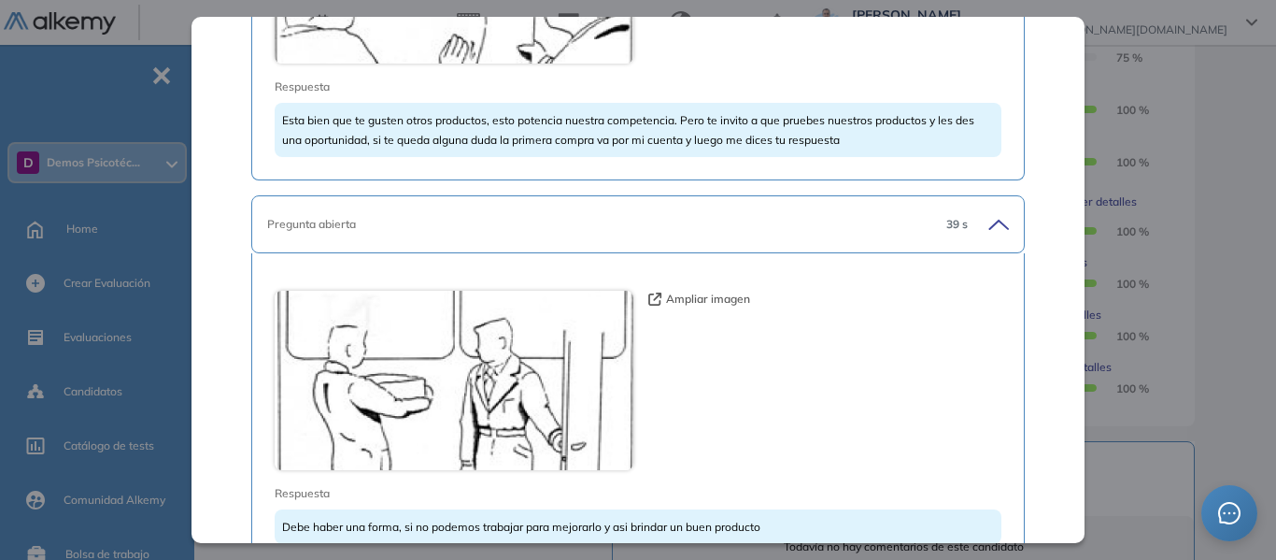
scroll to position [1269, 0]
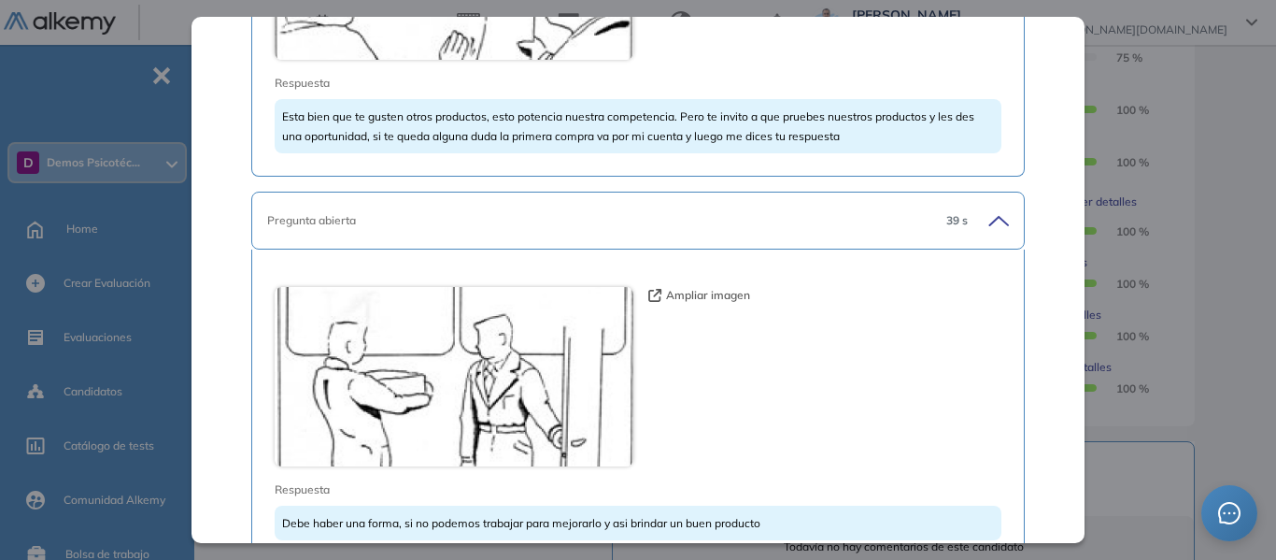
click at [737, 292] on button "Ampliar imagen" at bounding box center [699, 295] width 102 height 17
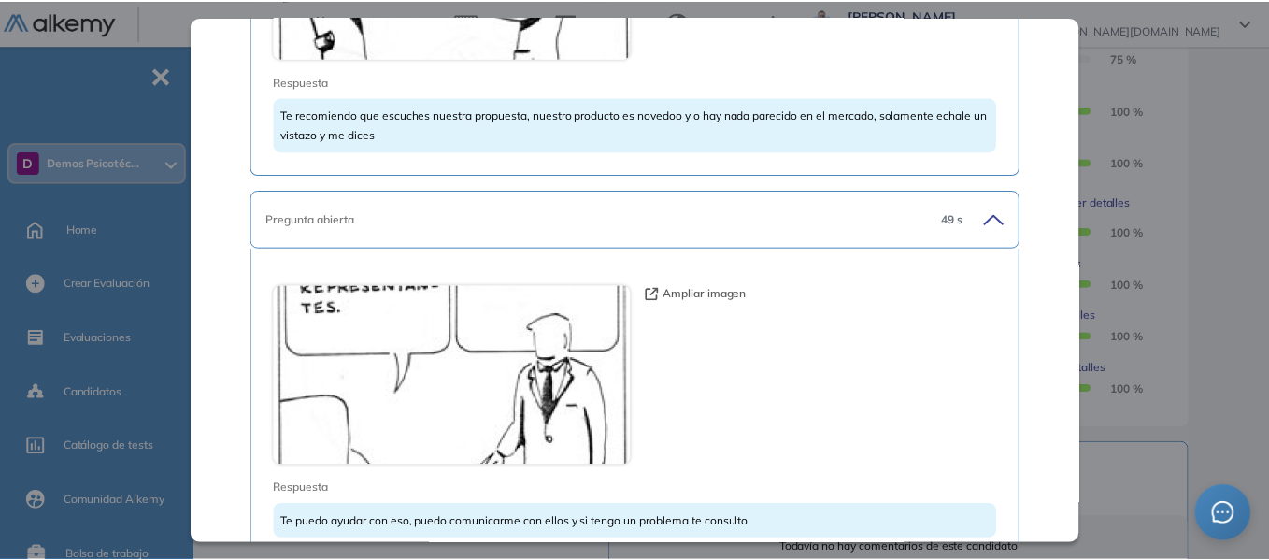
scroll to position [2950, 0]
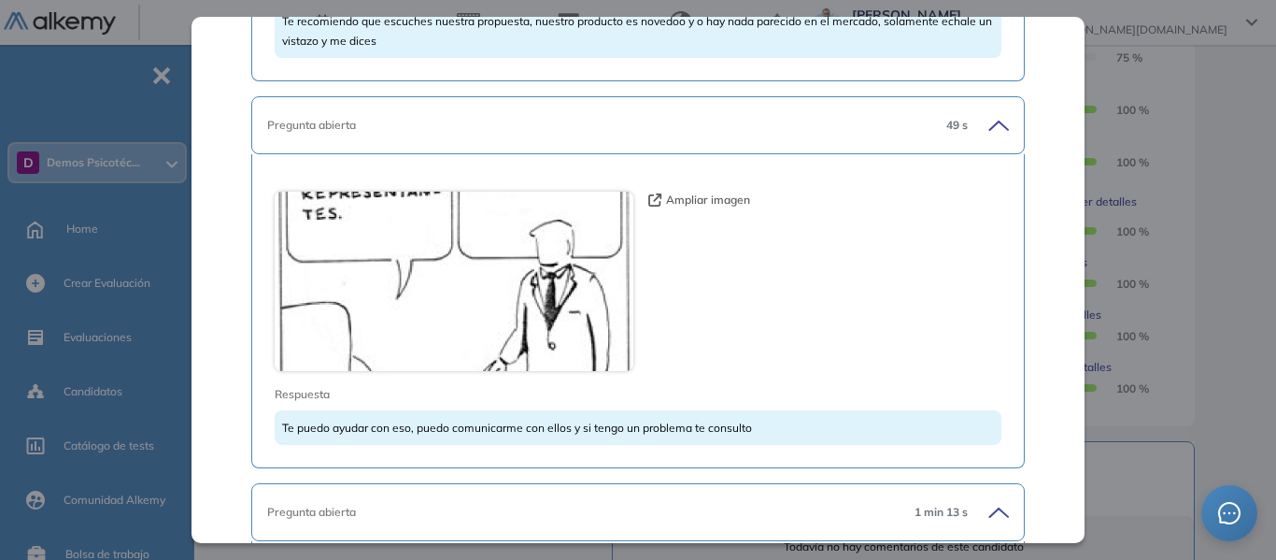
click at [1241, 120] on div "Inicio Alkymetrics Evaluaciones Dashboard Candidato Test de Habilidades en Nego…" at bounding box center [739, 202] width 1074 height 1436
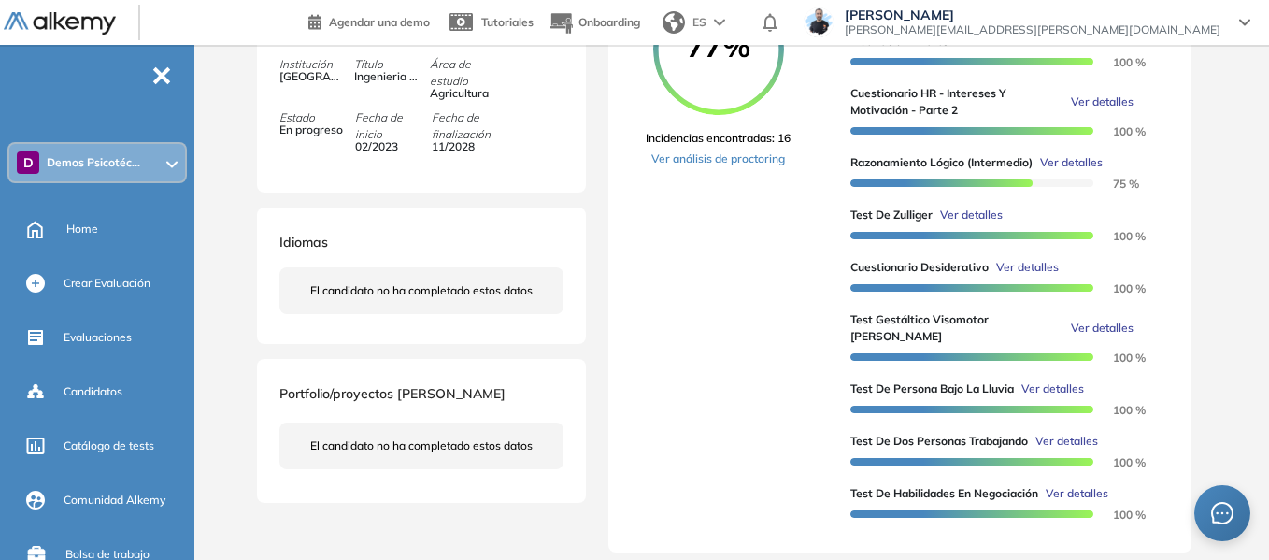
scroll to position [467, 0]
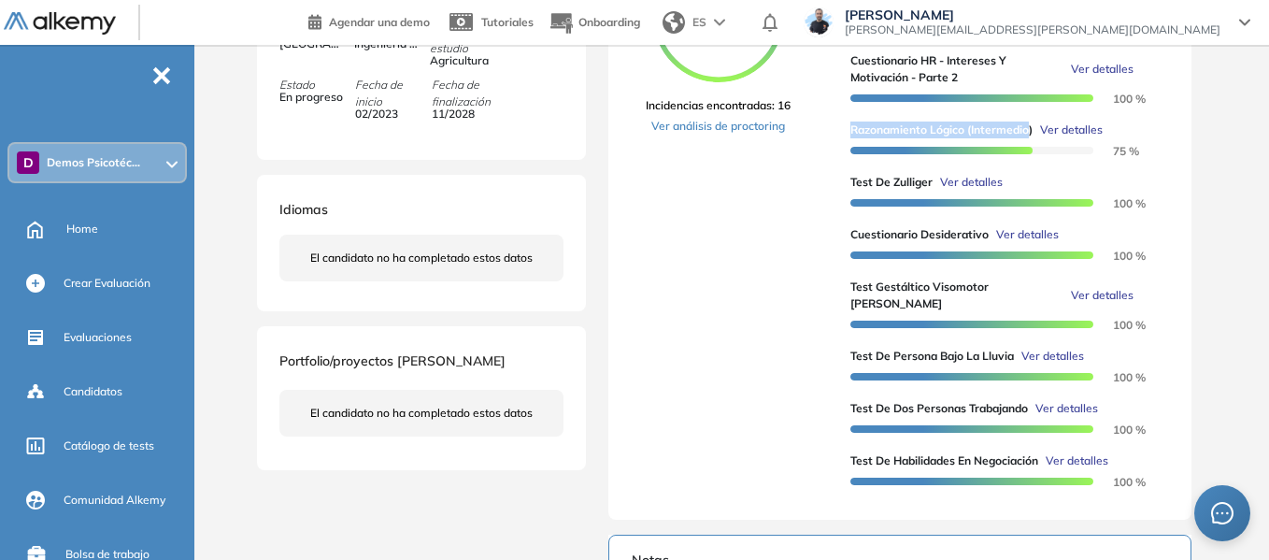
drag, startPoint x: 853, startPoint y: 152, endPoint x: 1030, endPoint y: 147, distance: 177.6
click at [1030, 138] on span "Razonamiento Lógico (Intermedio)" at bounding box center [941, 129] width 182 height 17
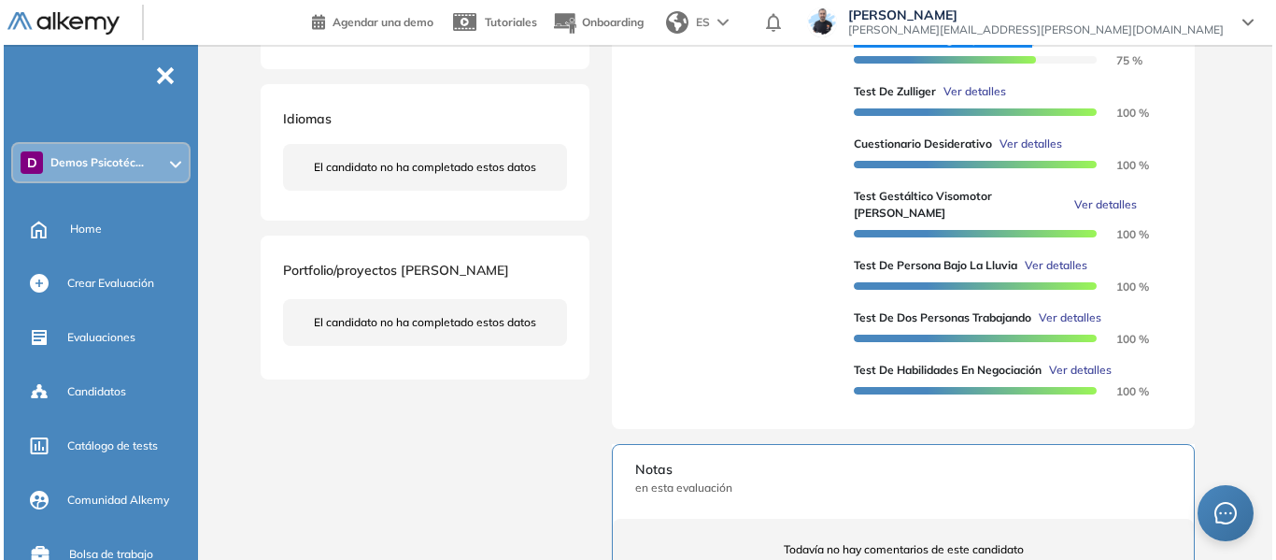
scroll to position [0, 0]
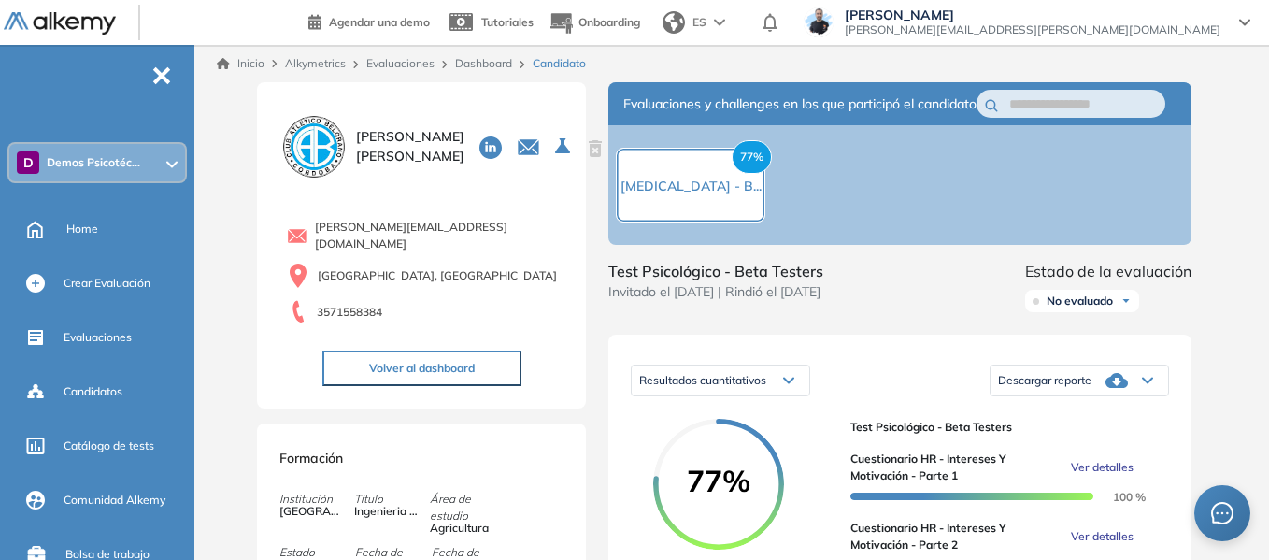
drag, startPoint x: 479, startPoint y: 54, endPoint x: 487, endPoint y: 64, distance: 12.0
click at [479, 54] on div "Inicio Alkymetrics Evaluaciones Dashboard Candidato" at bounding box center [735, 63] width 1067 height 37
click at [488, 64] on link "Dashboard" at bounding box center [483, 63] width 57 height 14
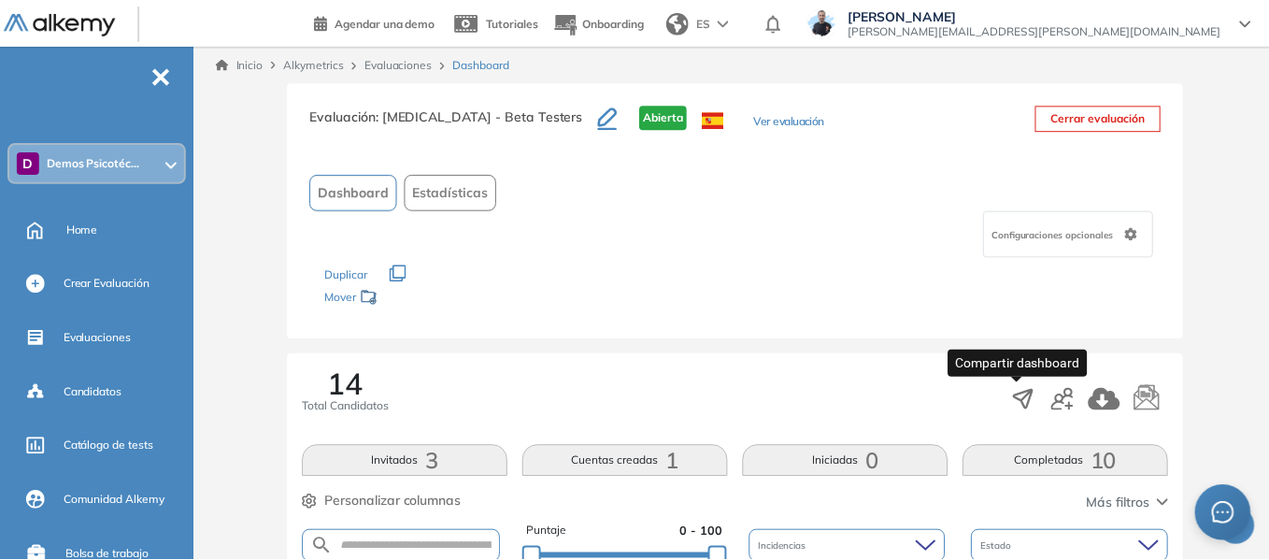
scroll to position [141, 0]
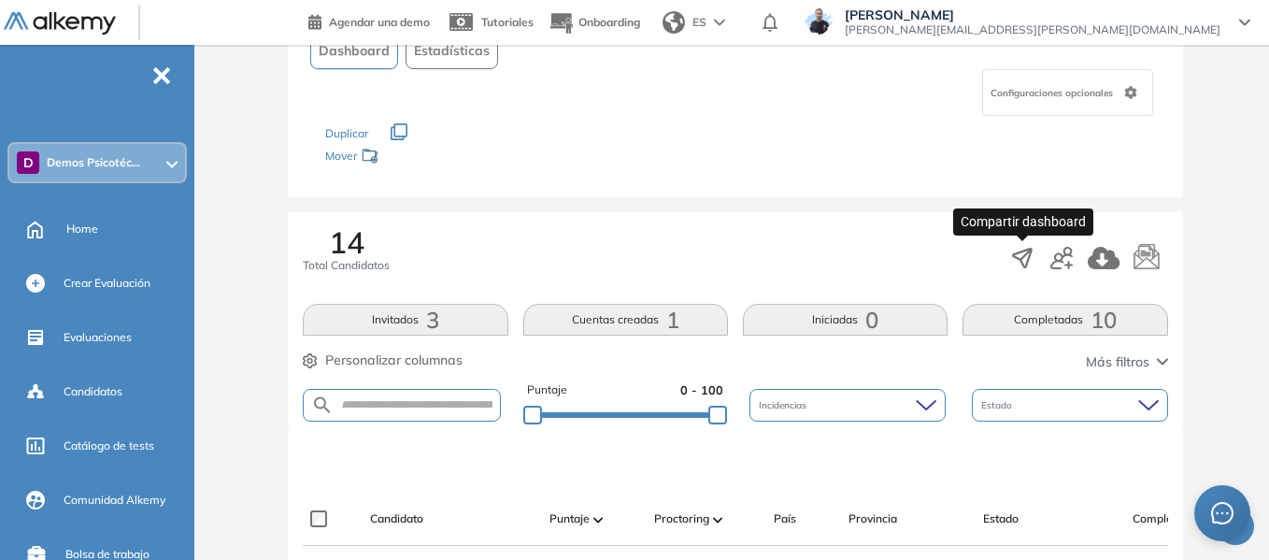
click at [1067, 262] on icon "button" at bounding box center [1061, 258] width 22 height 22
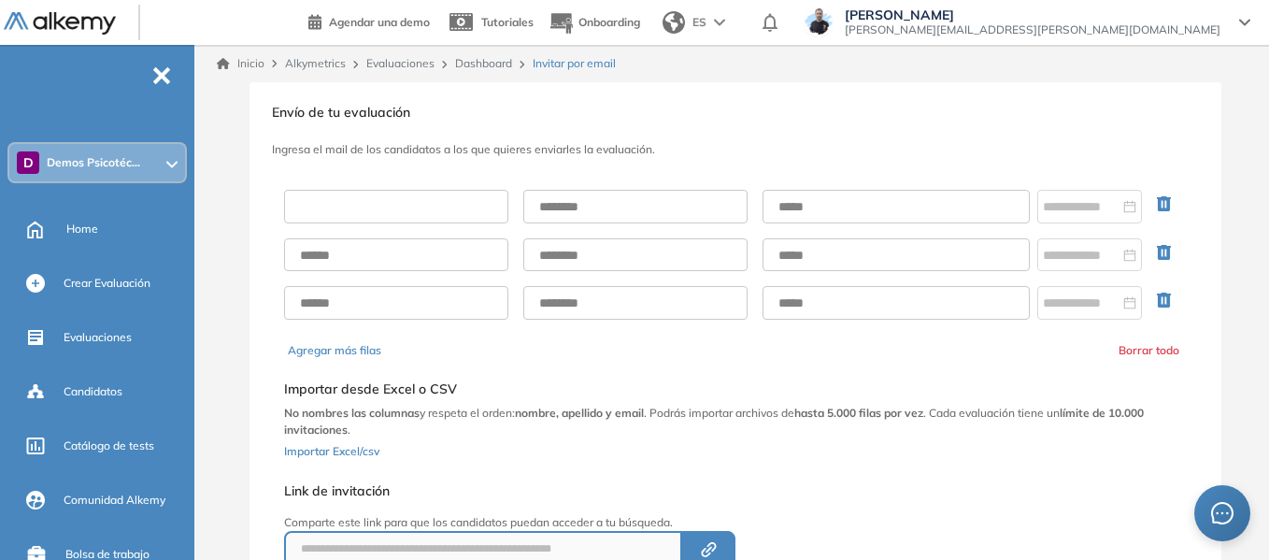
click at [395, 200] on input "text" at bounding box center [396, 207] width 224 height 34
type input "******"
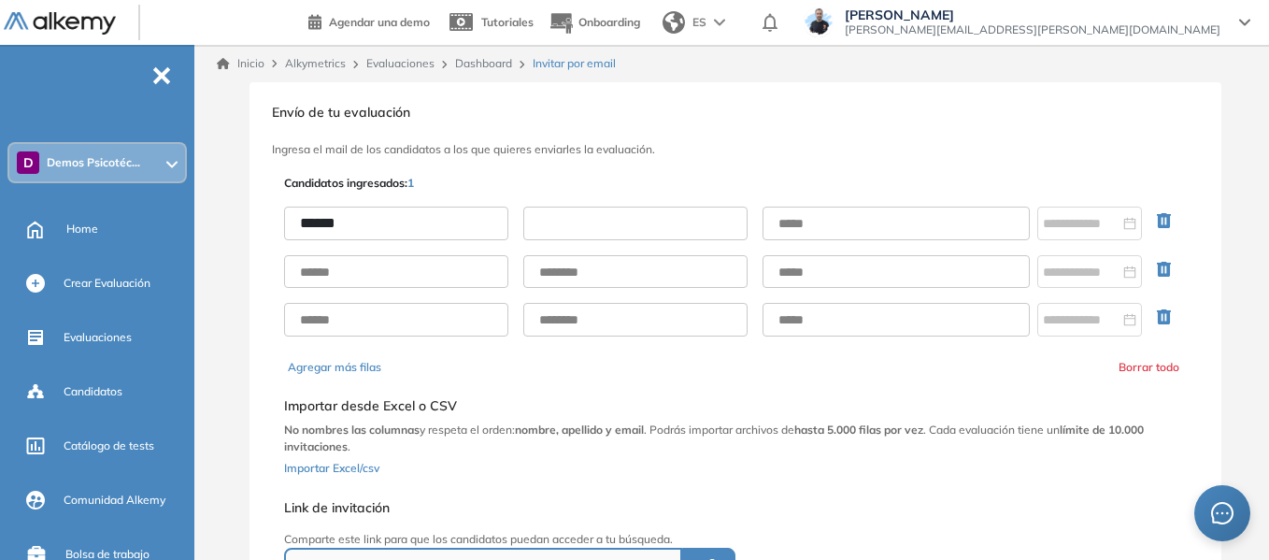
click at [665, 217] on input "text" at bounding box center [635, 223] width 224 height 34
type input "*****"
click at [843, 219] on input "text" at bounding box center [895, 223] width 267 height 34
type input "**********"
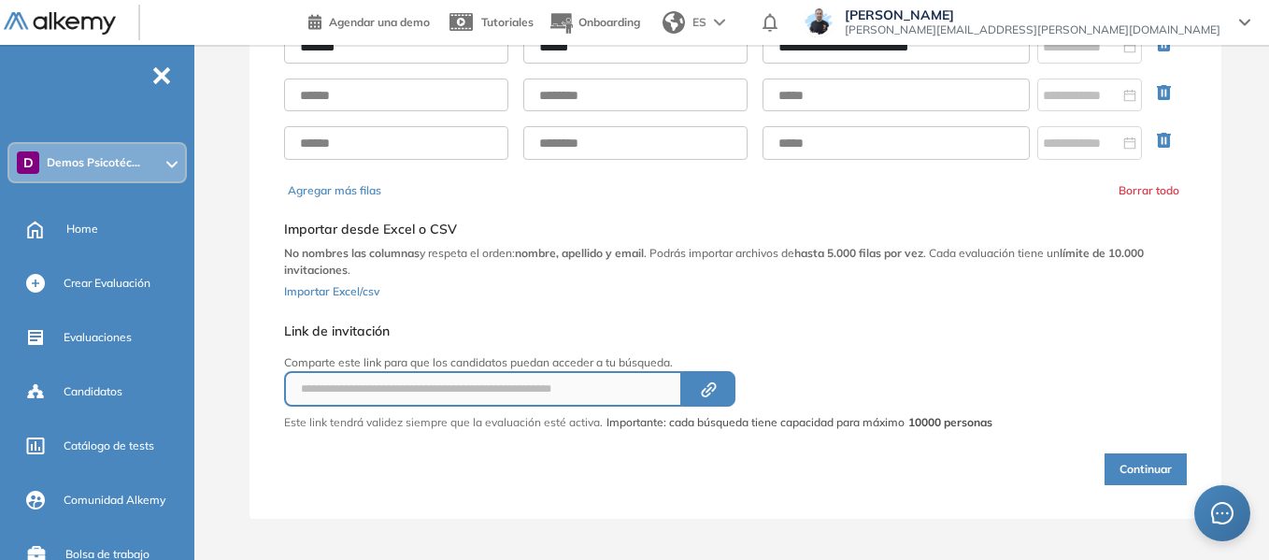
scroll to position [180, 0]
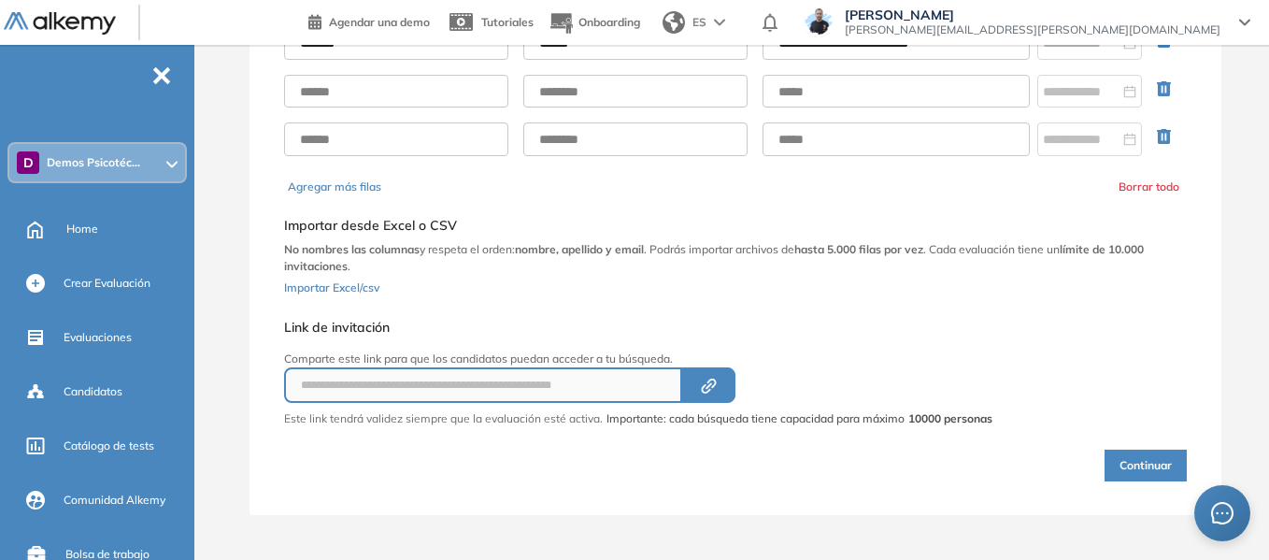
click at [1158, 473] on button "Continuar" at bounding box center [1145, 465] width 82 height 32
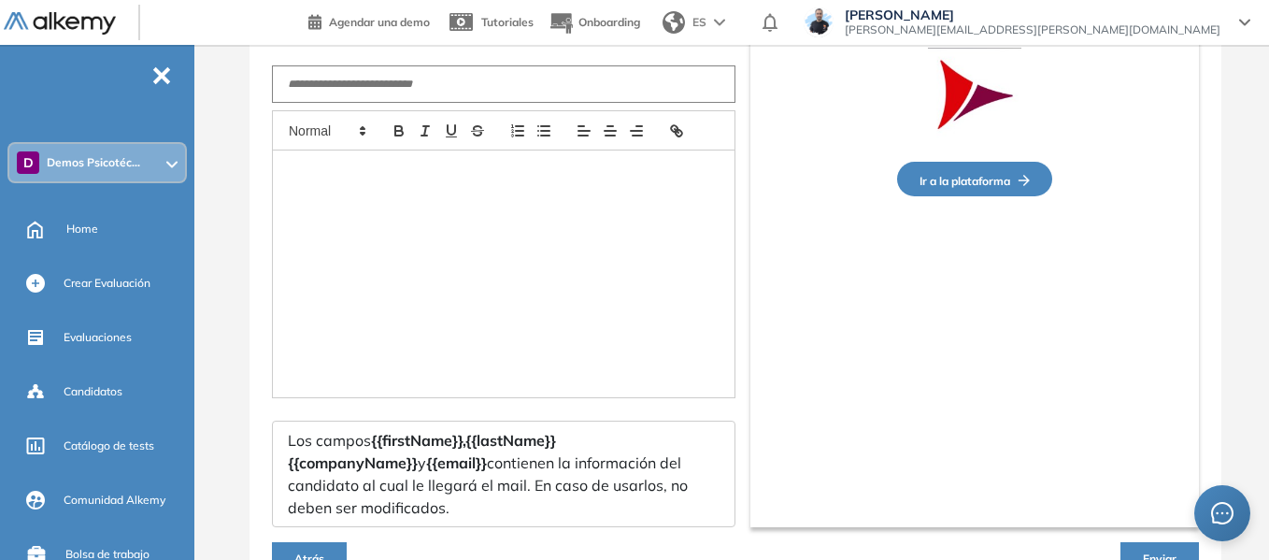
type input "**********"
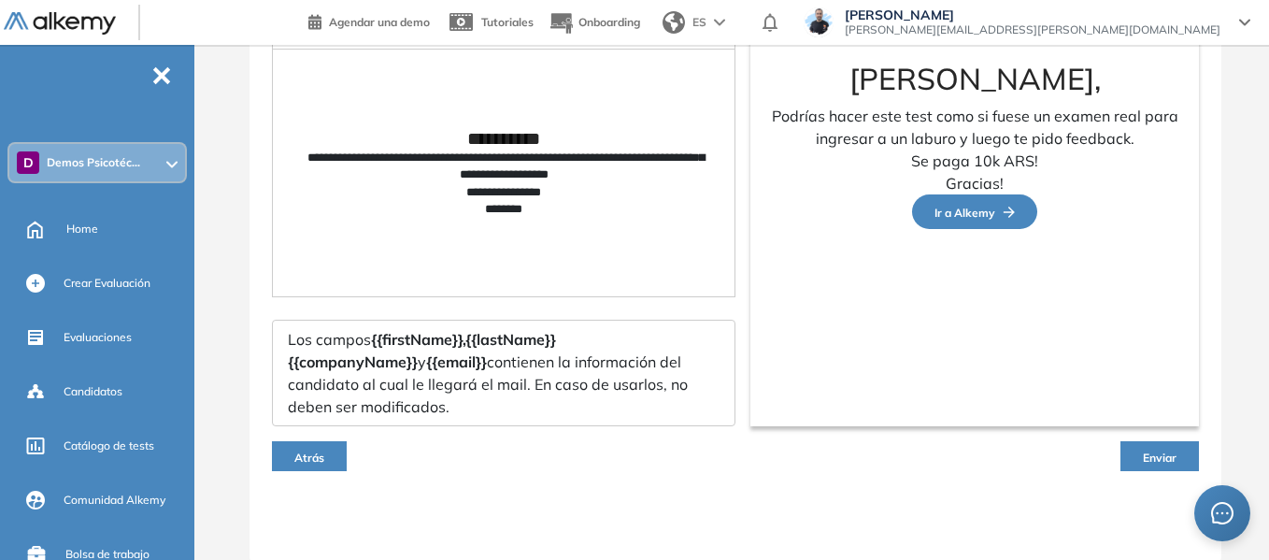
scroll to position [282, 0]
click at [303, 462] on span "Atrás" at bounding box center [309, 456] width 30 height 14
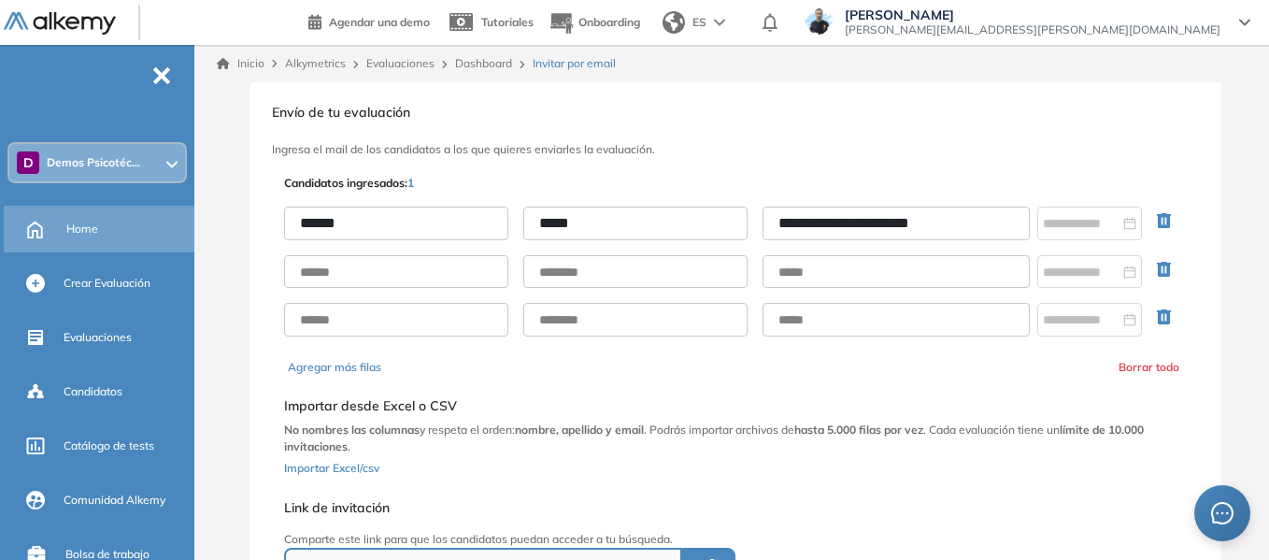
click at [85, 224] on span "Home" at bounding box center [82, 228] width 32 height 17
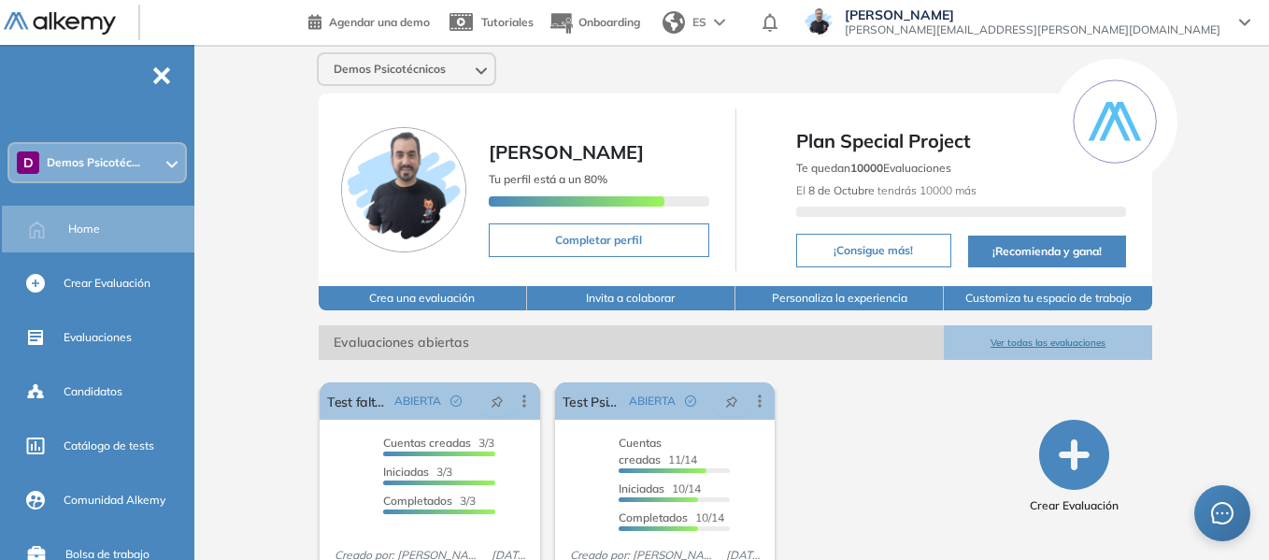
click at [153, 163] on div "D Demos Psicotéc..." at bounding box center [97, 162] width 176 height 37
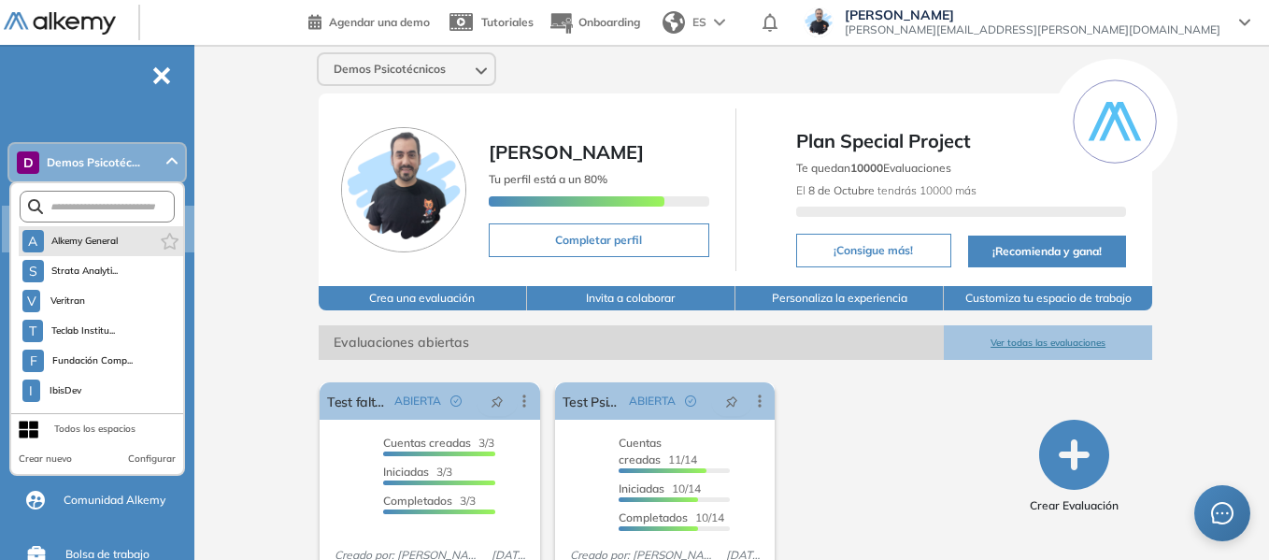
click at [124, 245] on li "A Alkemy General" at bounding box center [101, 241] width 164 height 30
click at [163, 160] on div "D Demos Psicotéc..." at bounding box center [97, 162] width 176 height 37
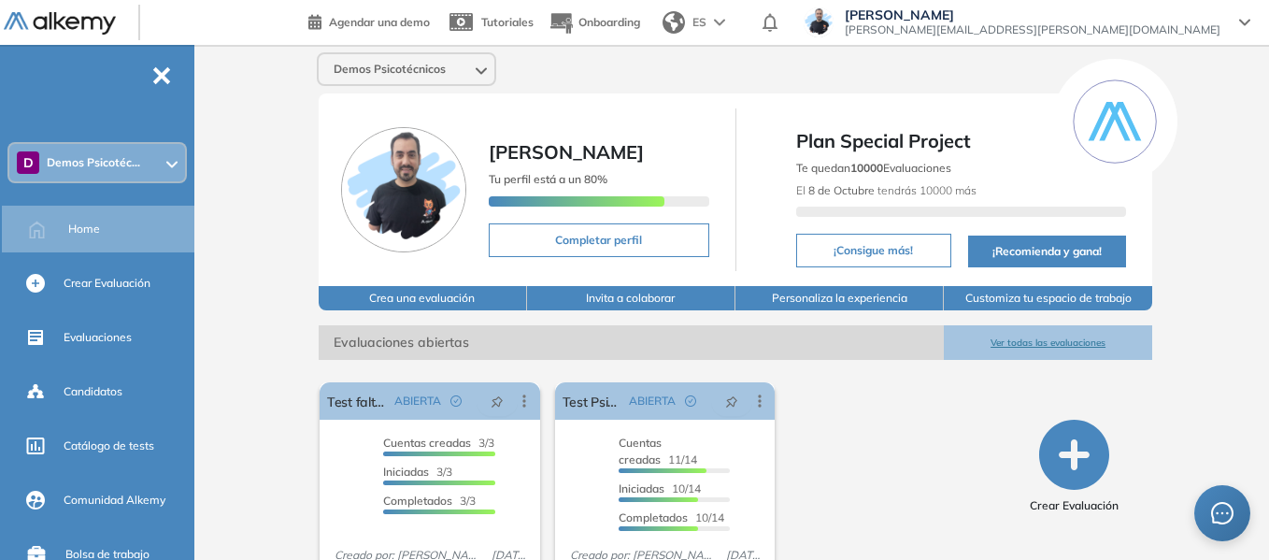
click at [166, 169] on div at bounding box center [171, 162] width 11 height 15
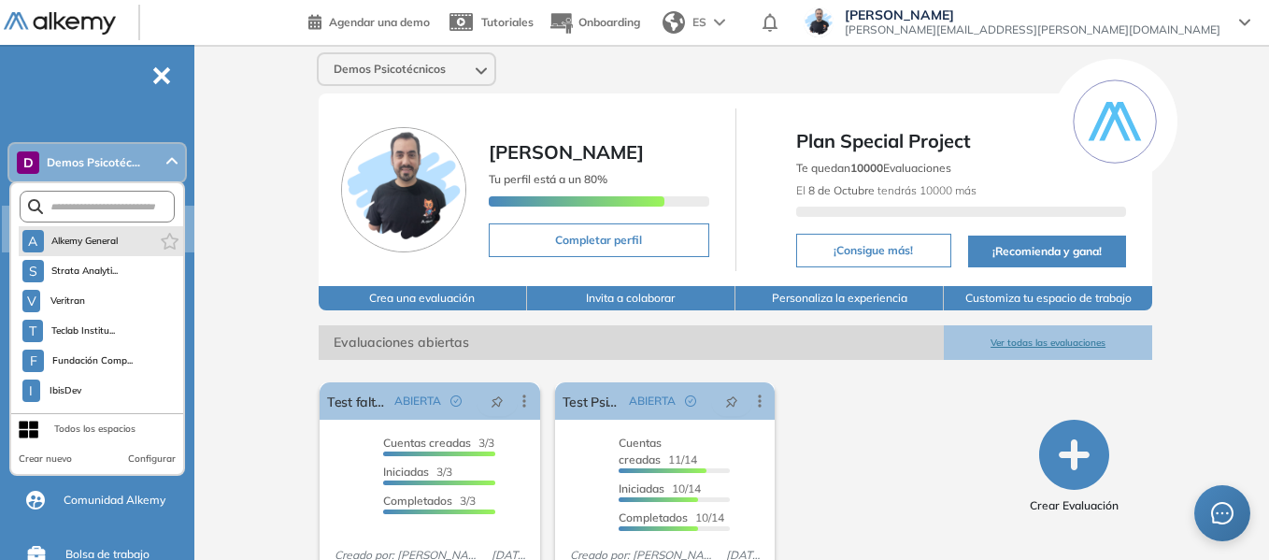
click at [119, 229] on li "A Alkemy General" at bounding box center [101, 241] width 164 height 30
